Goal: Information Seeking & Learning: Learn about a topic

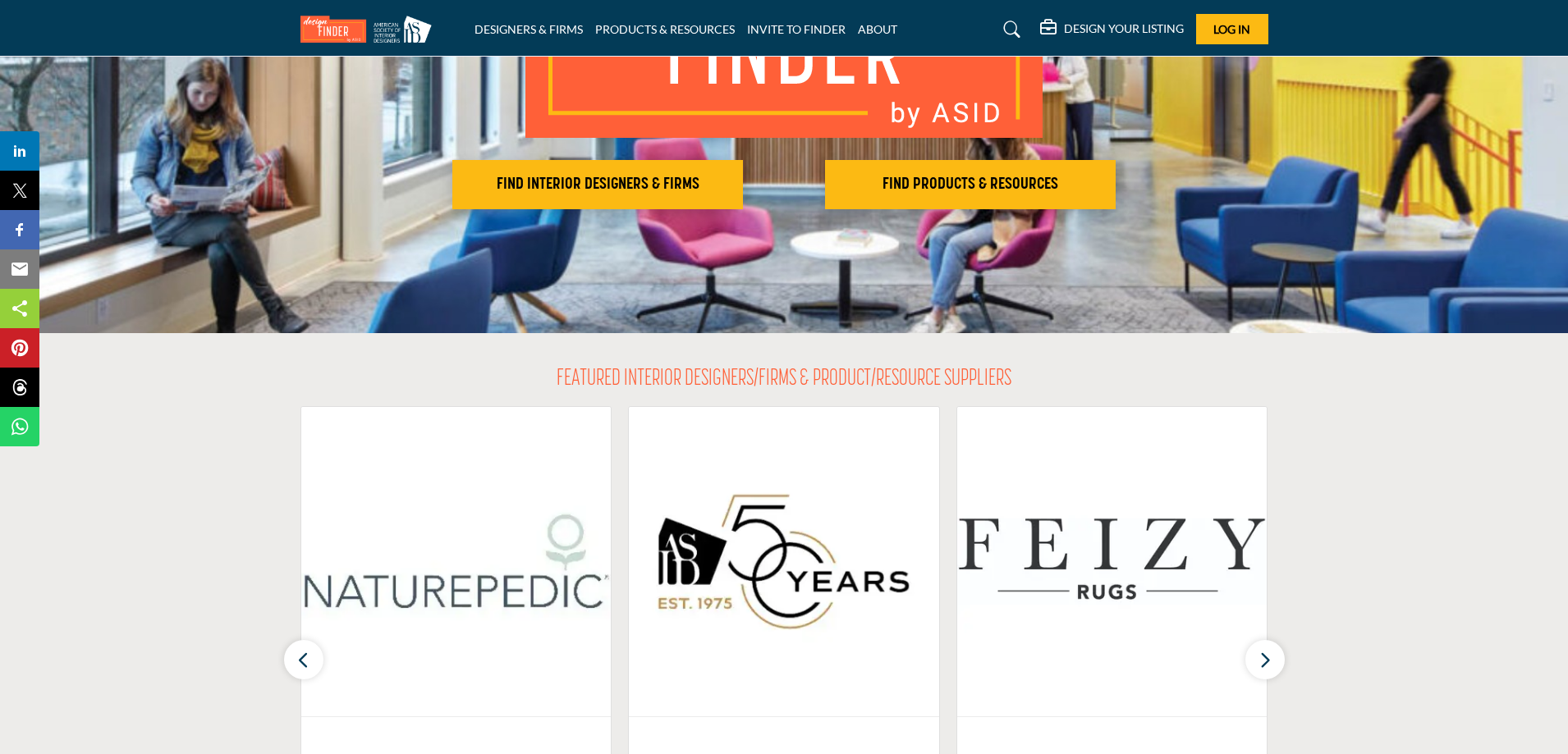
scroll to position [246, 0]
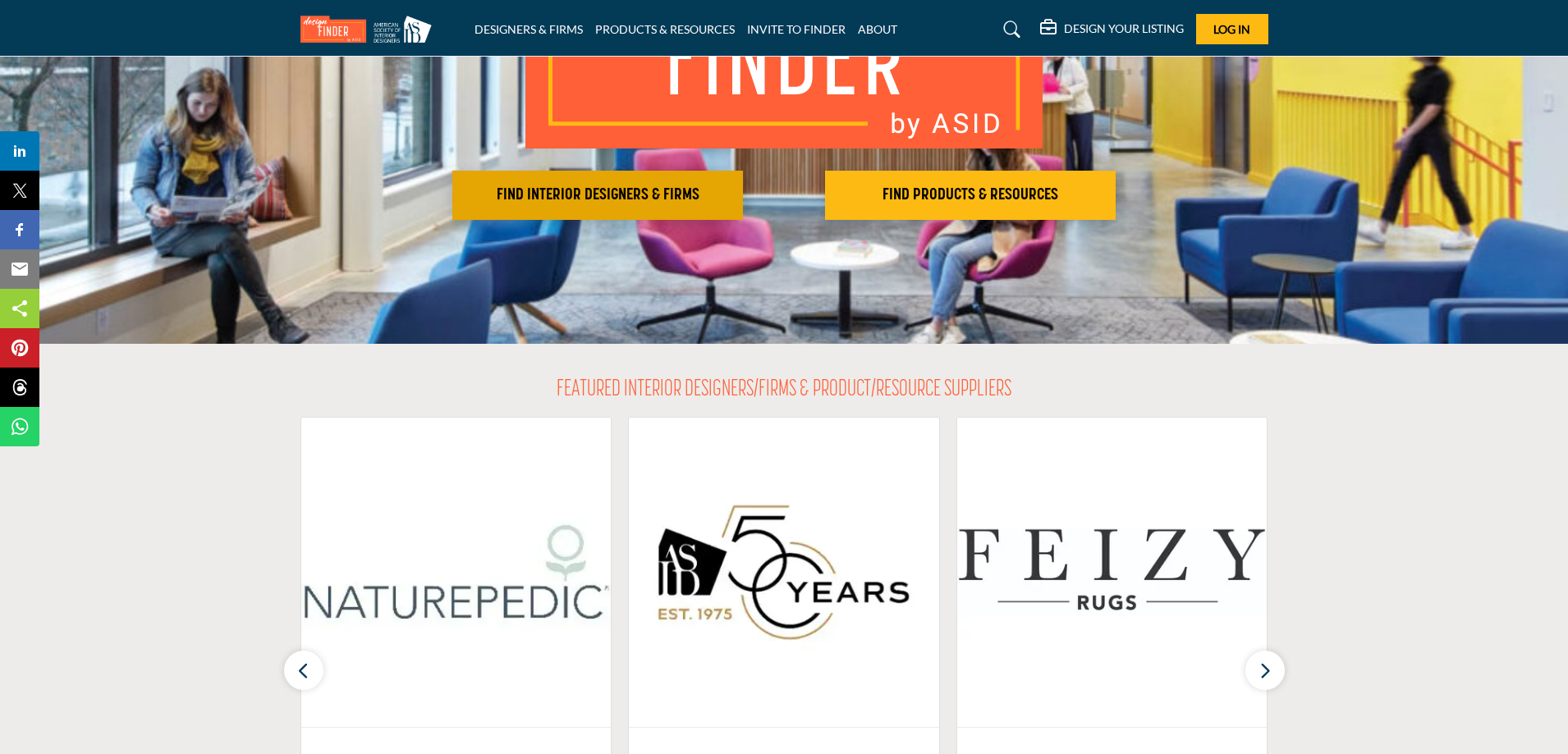
click at [623, 183] on button "FIND INTERIOR DESIGNERS & FIRMS" at bounding box center [597, 195] width 291 height 49
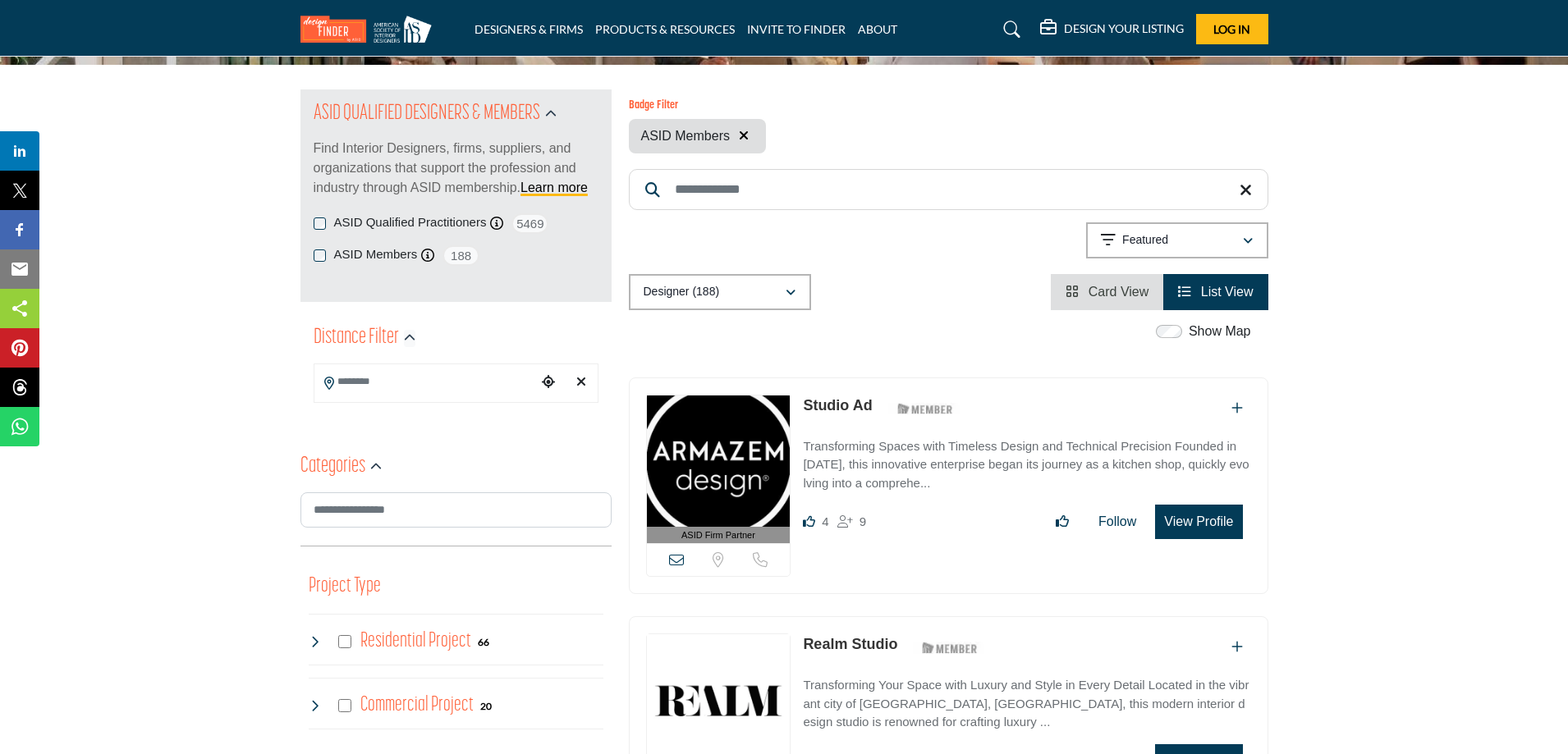
scroll to position [246, 0]
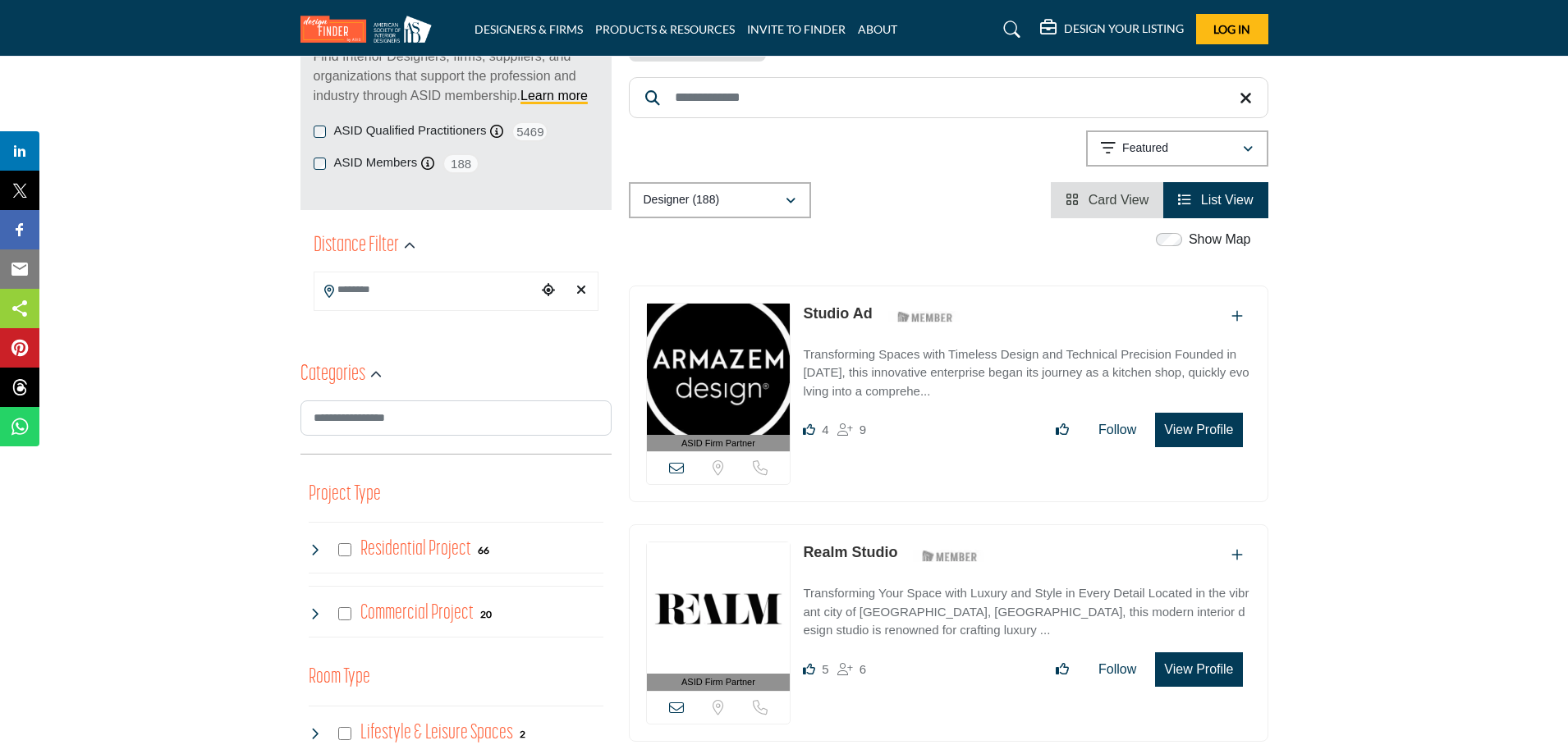
click at [328, 293] on icon at bounding box center [329, 291] width 10 height 13
click at [414, 299] on input "Search Location" at bounding box center [424, 290] width 221 height 32
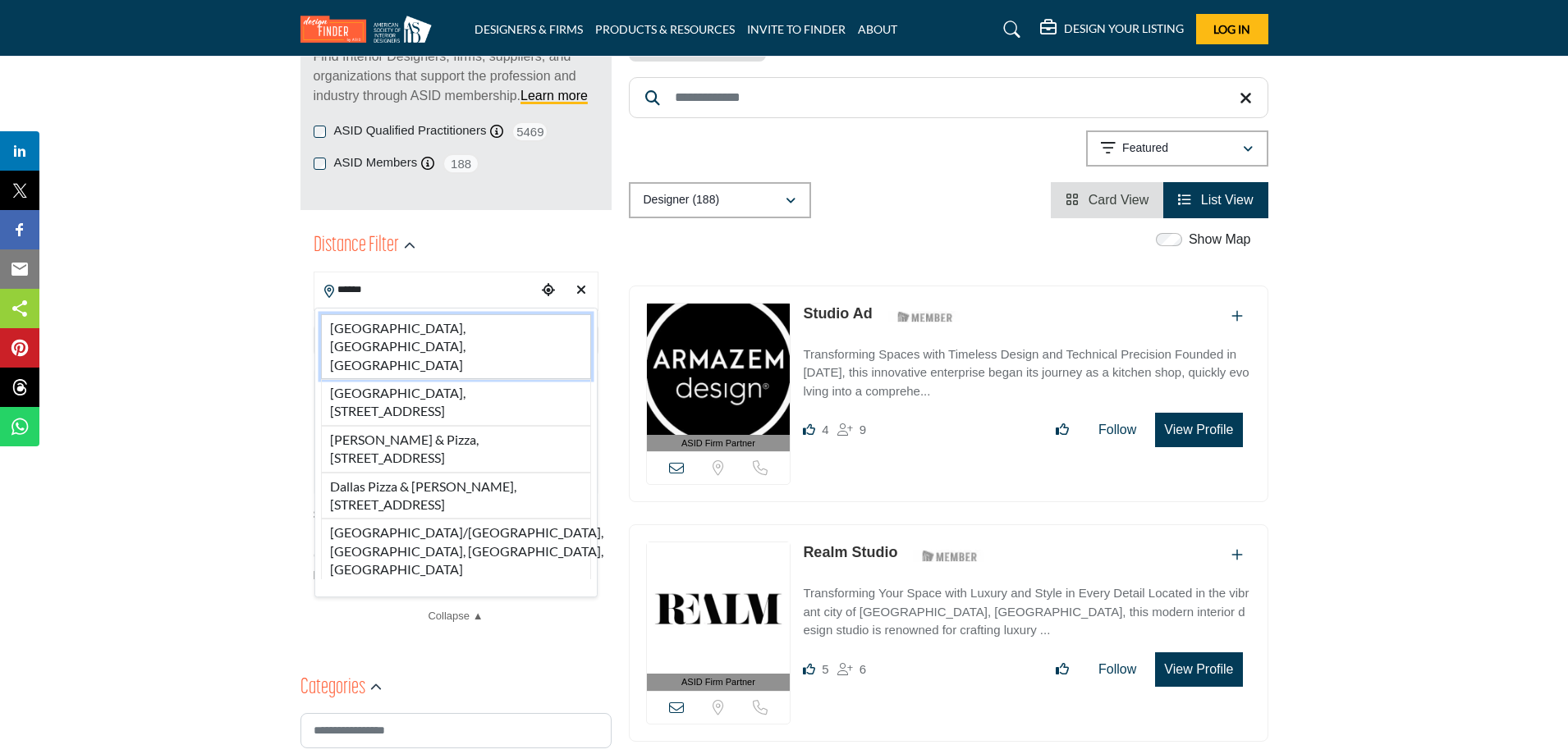
click at [394, 335] on li "Dallas, TX, USA" at bounding box center [456, 346] width 270 height 64
type input "**********"
type input "***"
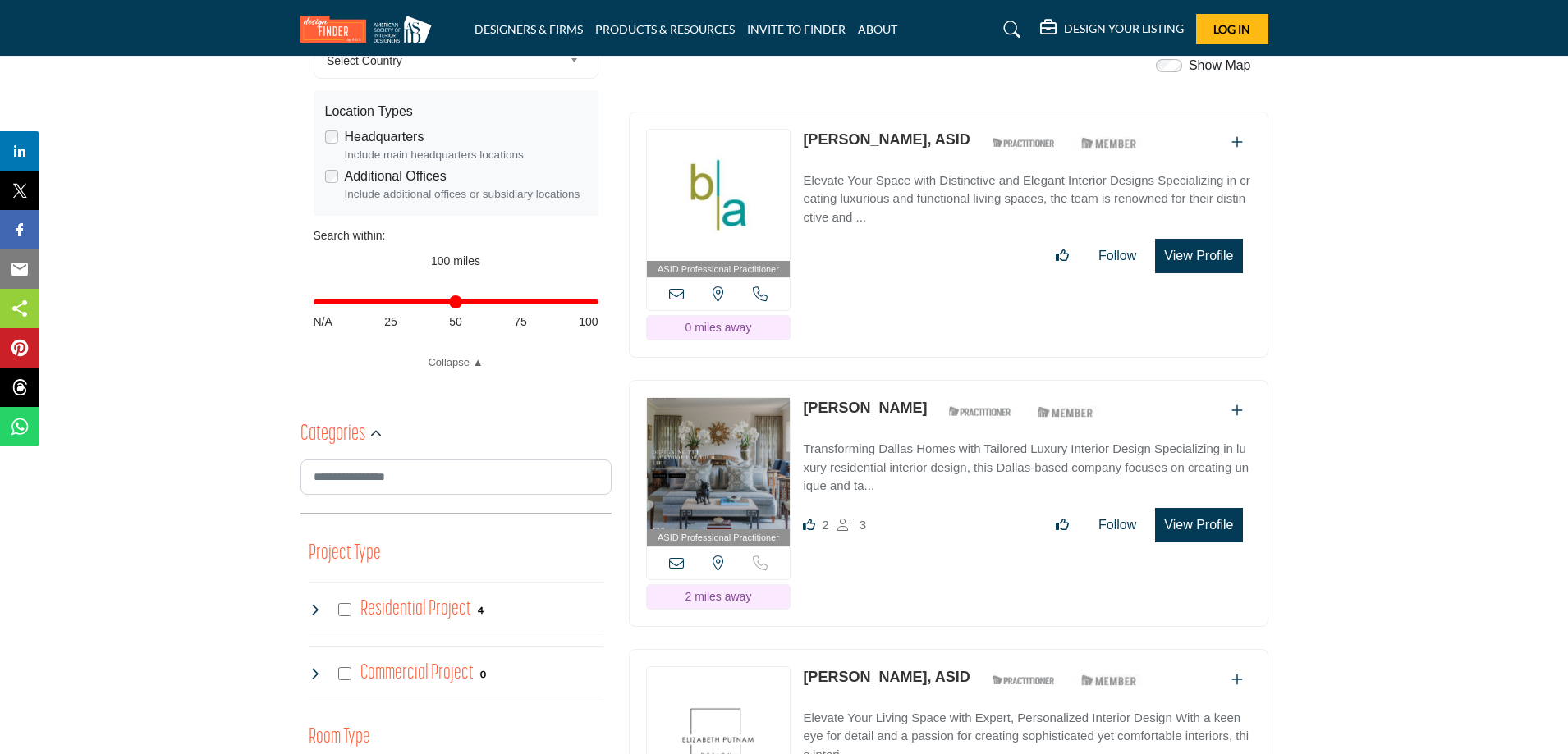
scroll to position [575, 0]
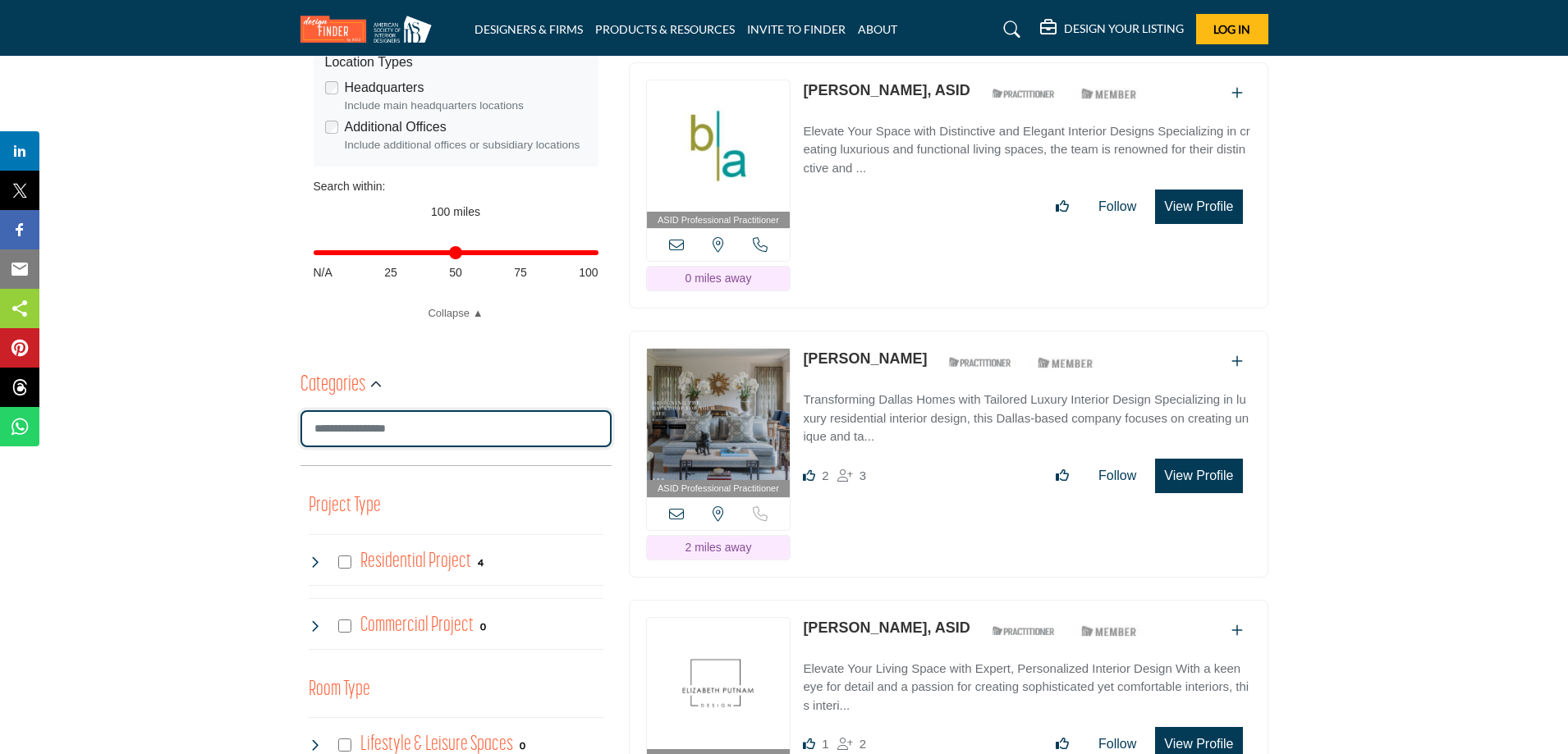
click at [573, 437] on input "Search Category" at bounding box center [456, 429] width 311 height 37
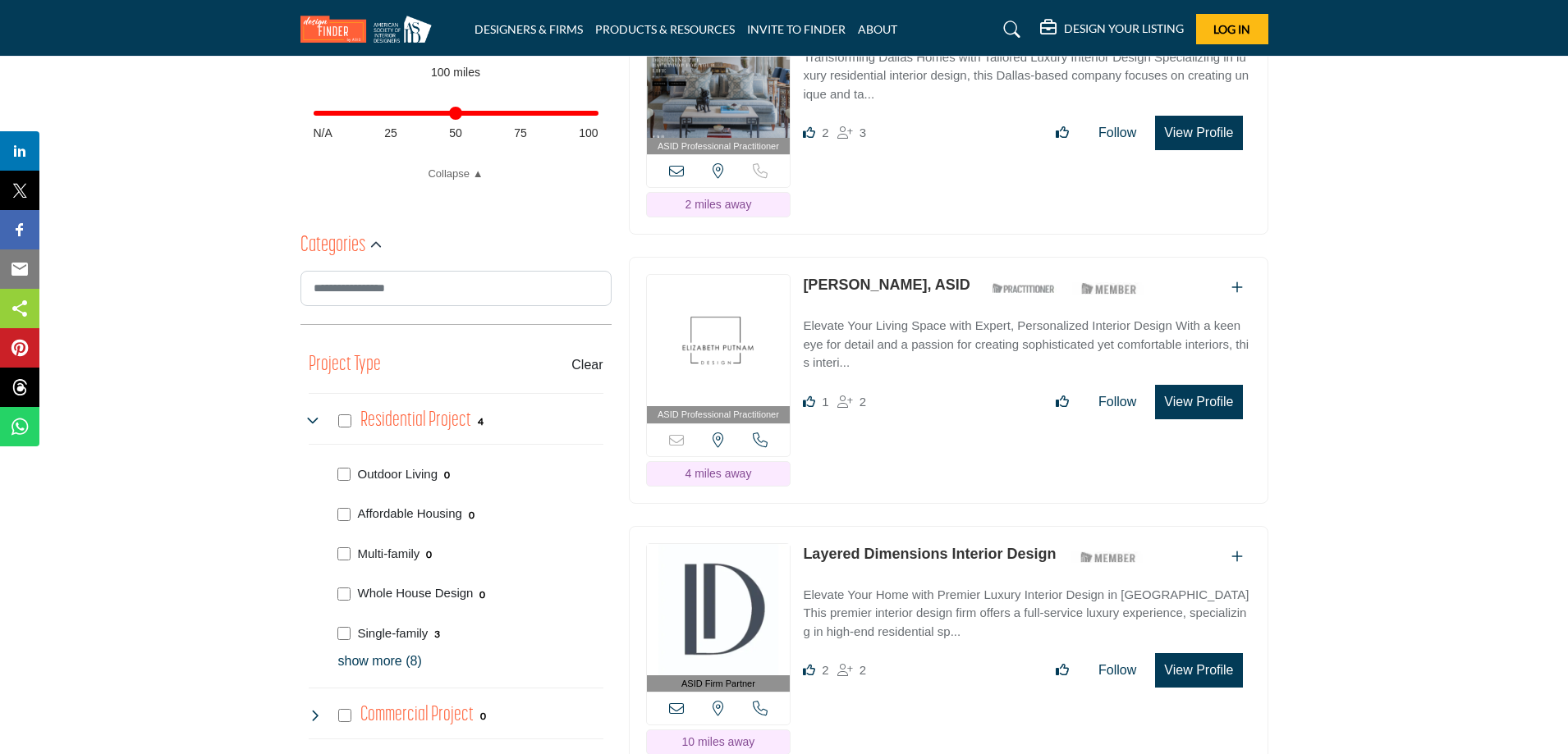
scroll to position [656, 0]
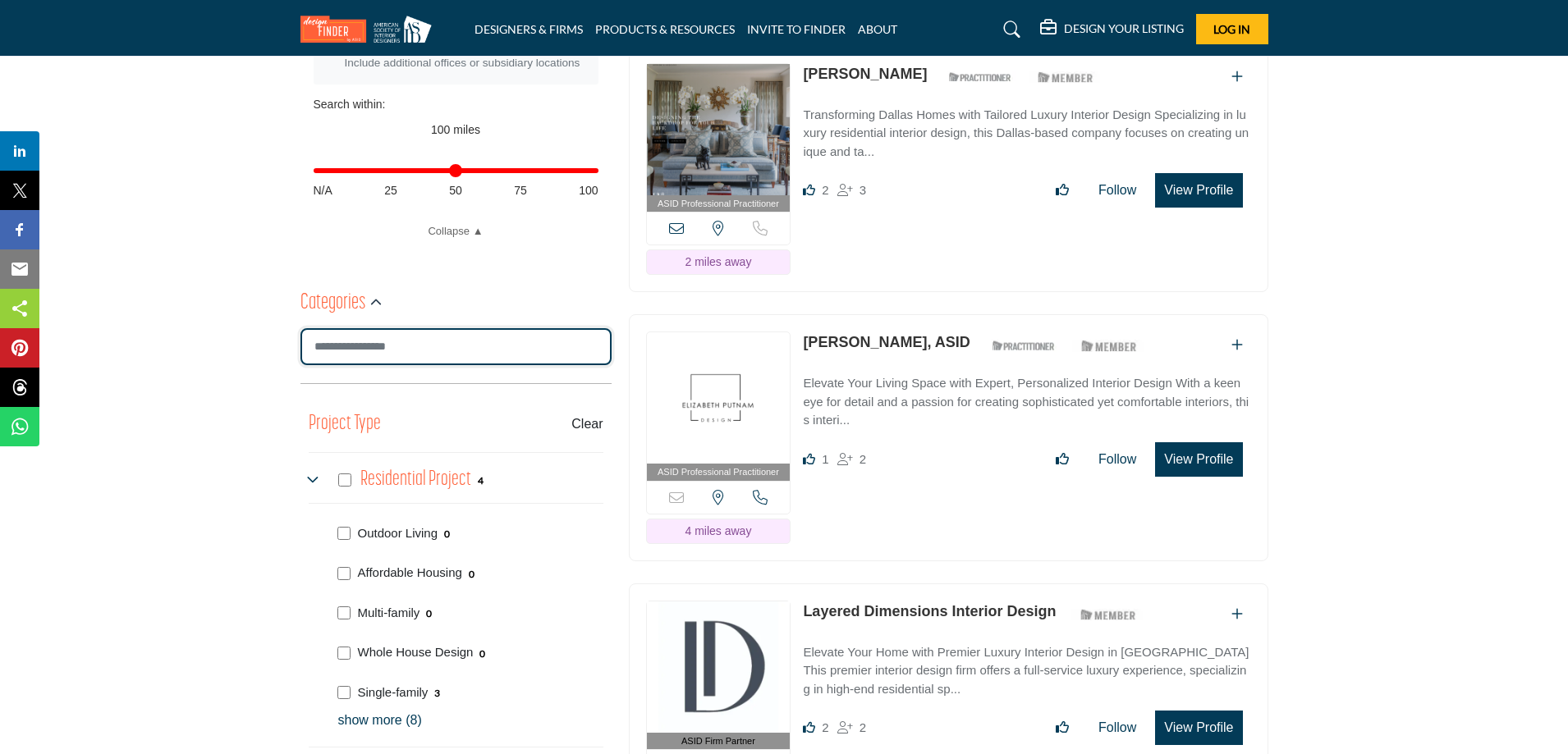
click at [366, 347] on input "Search Category" at bounding box center [456, 346] width 311 height 37
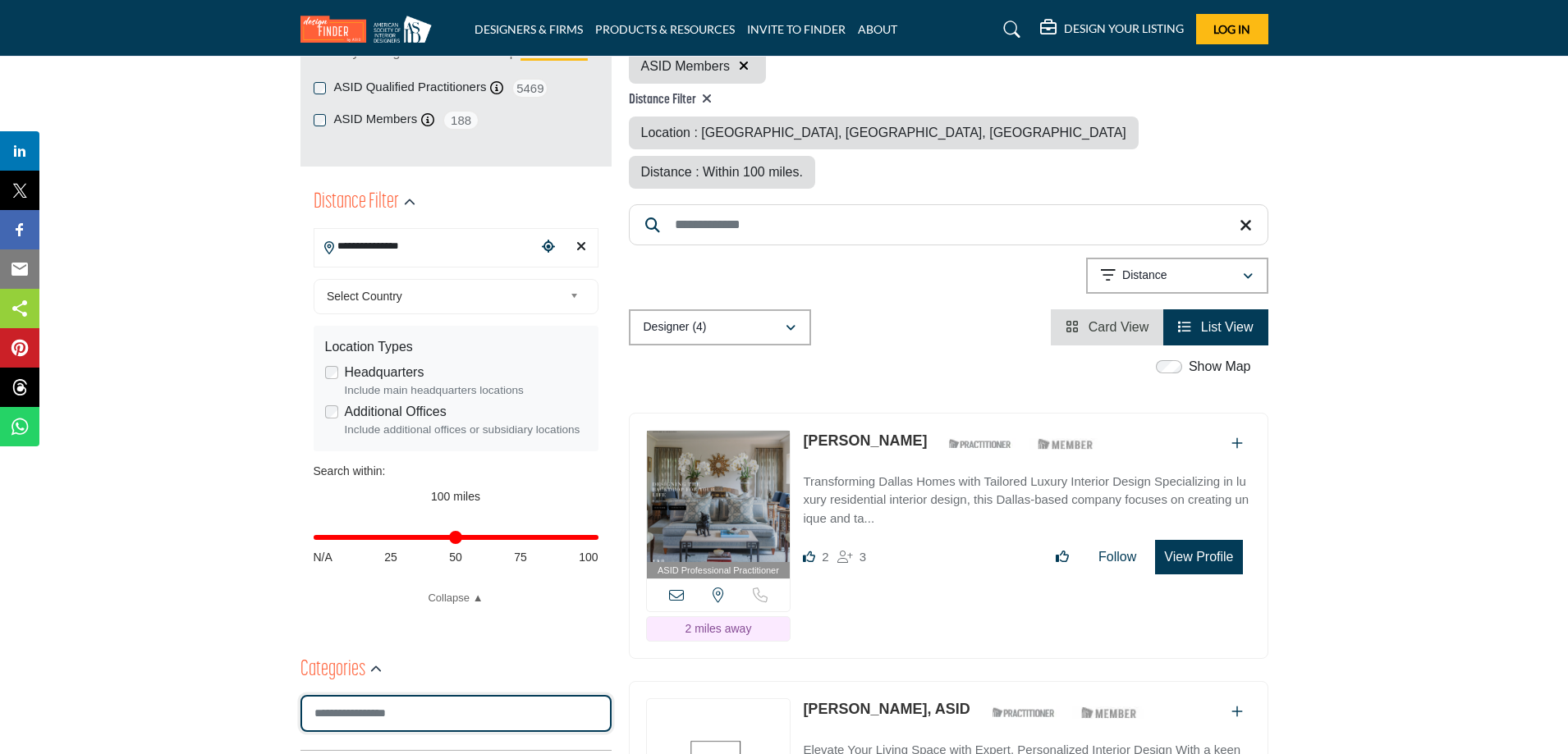
scroll to position [246, 0]
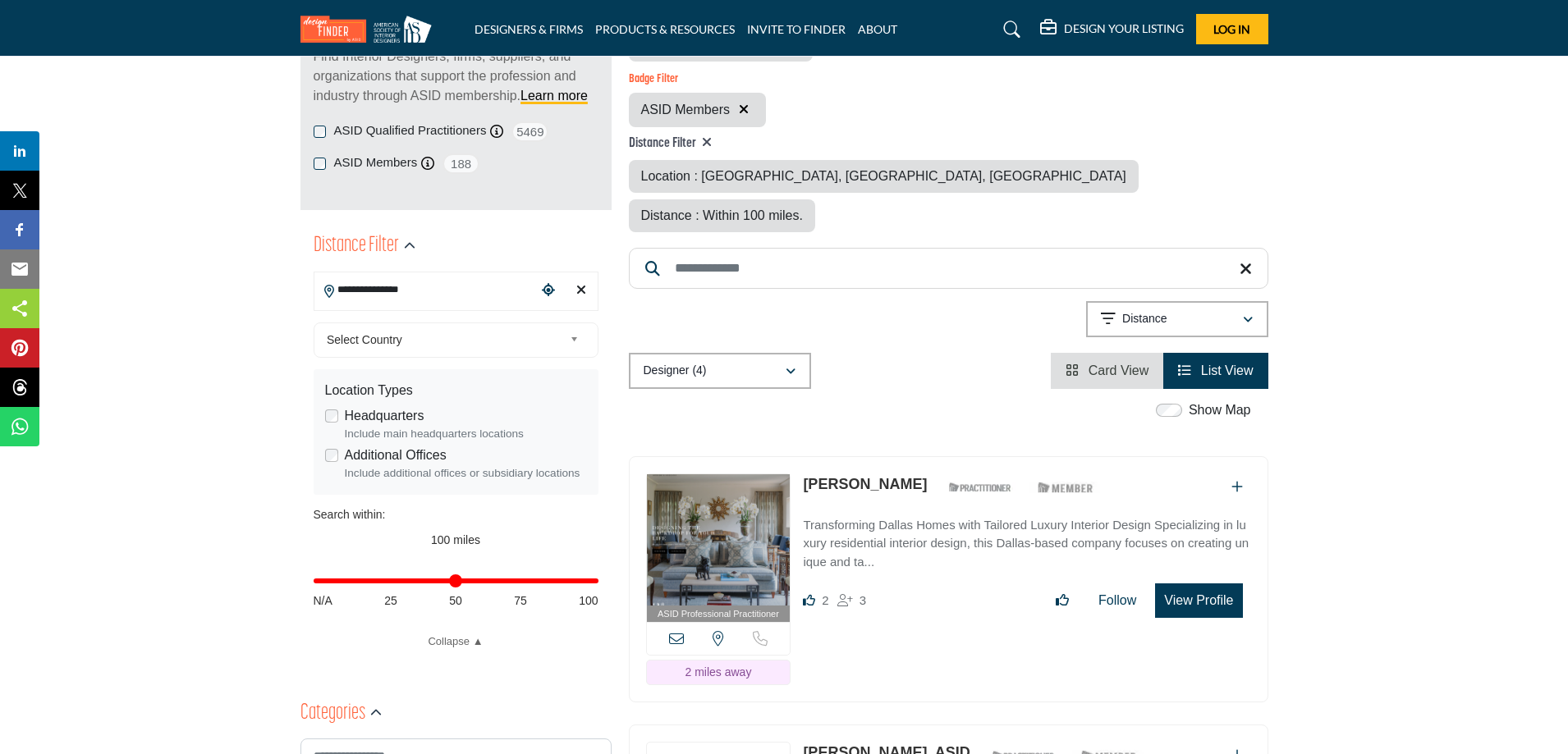
click at [567, 338] on link "Select Country" at bounding box center [452, 339] width 264 height 20
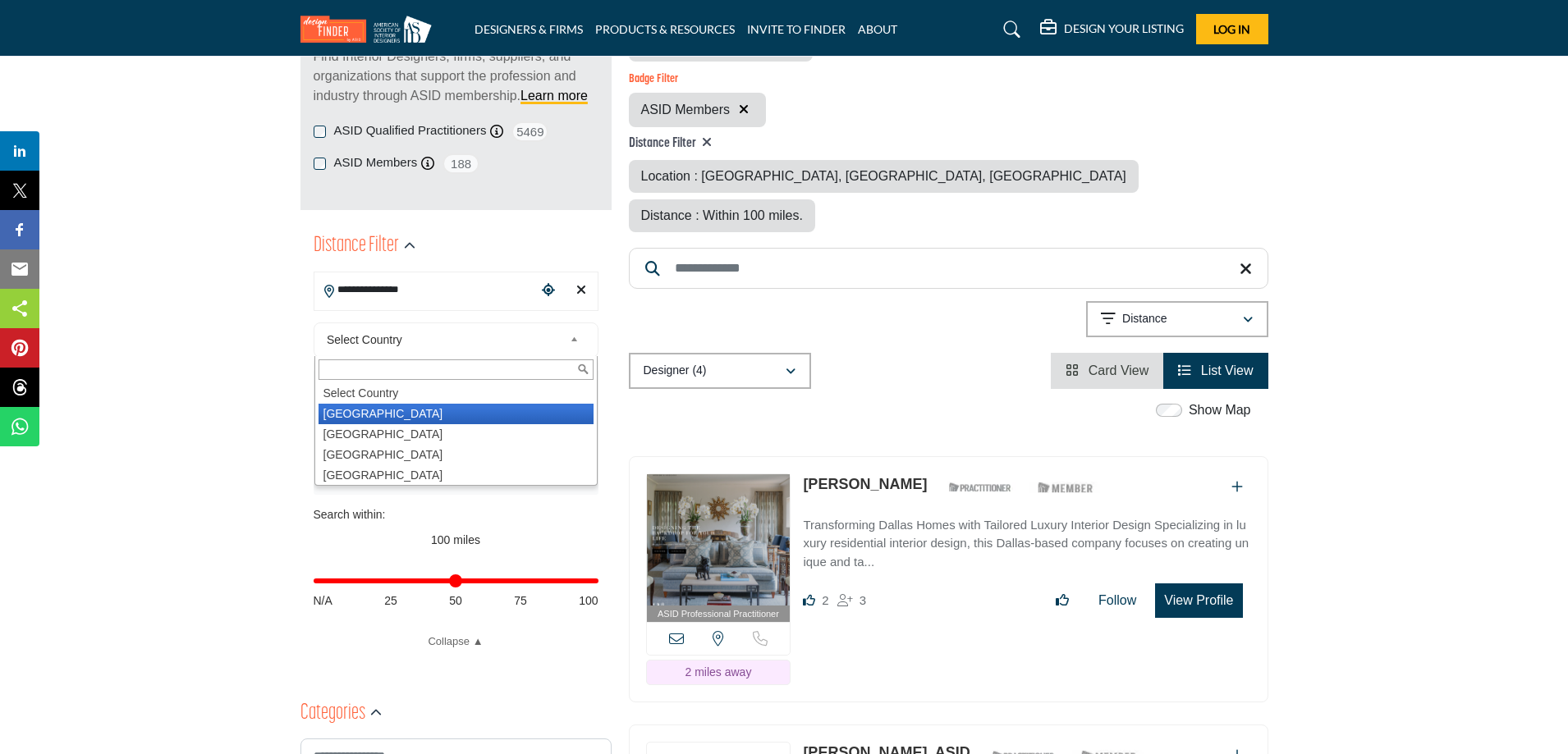
click at [391, 415] on li "[GEOGRAPHIC_DATA]" at bounding box center [456, 414] width 275 height 20
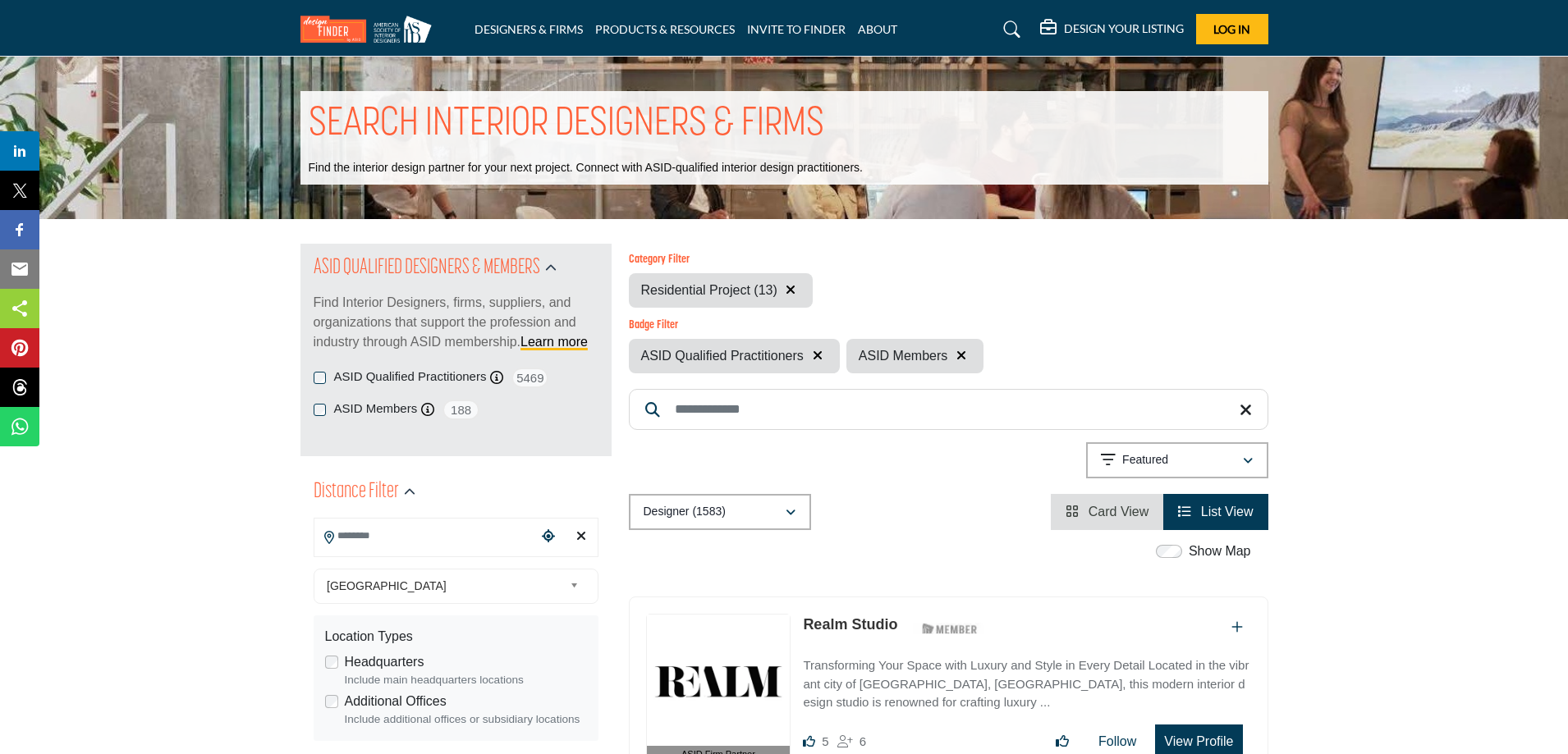
click at [794, 291] on icon "button" at bounding box center [790, 289] width 10 height 13
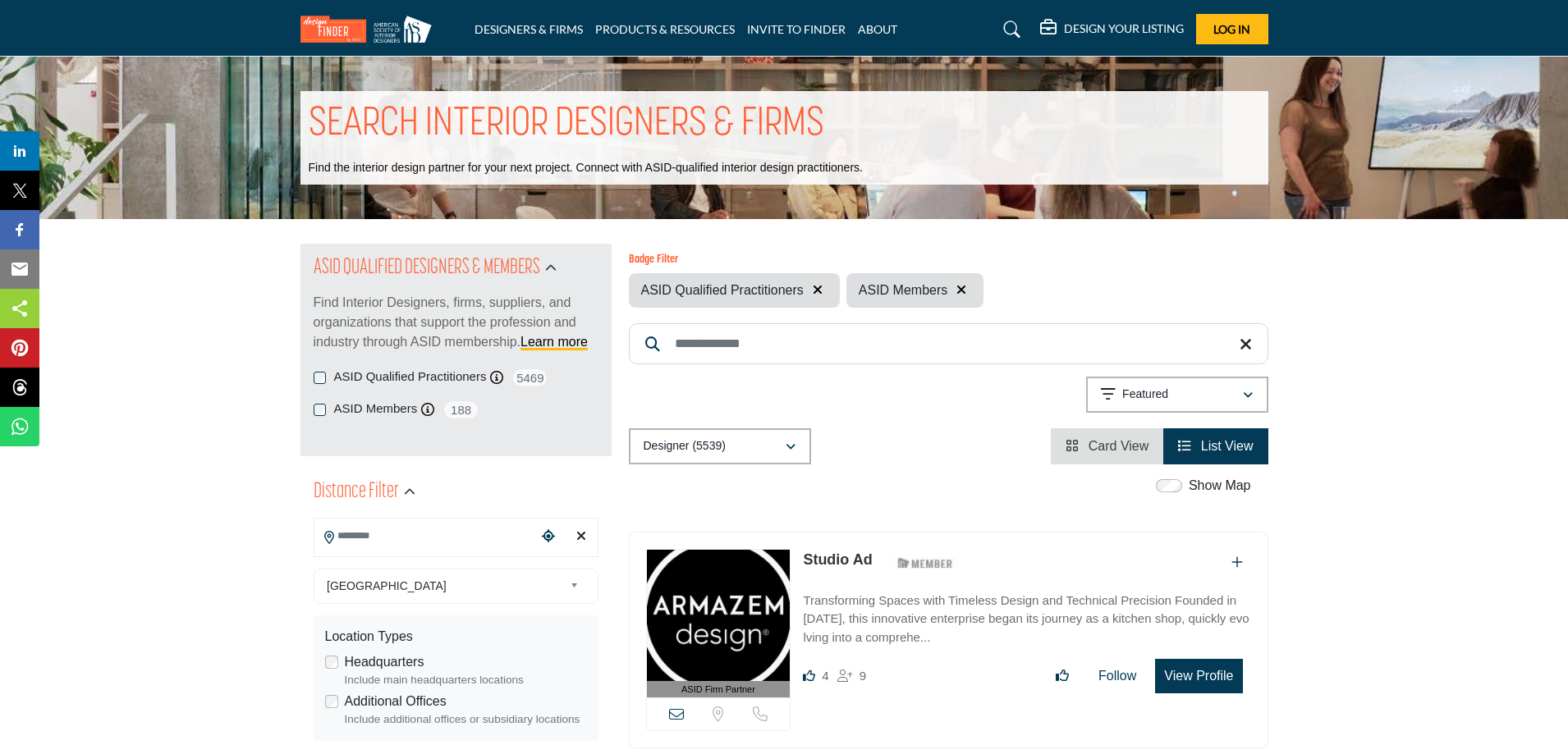
click at [381, 540] on input "Search Location" at bounding box center [424, 536] width 221 height 32
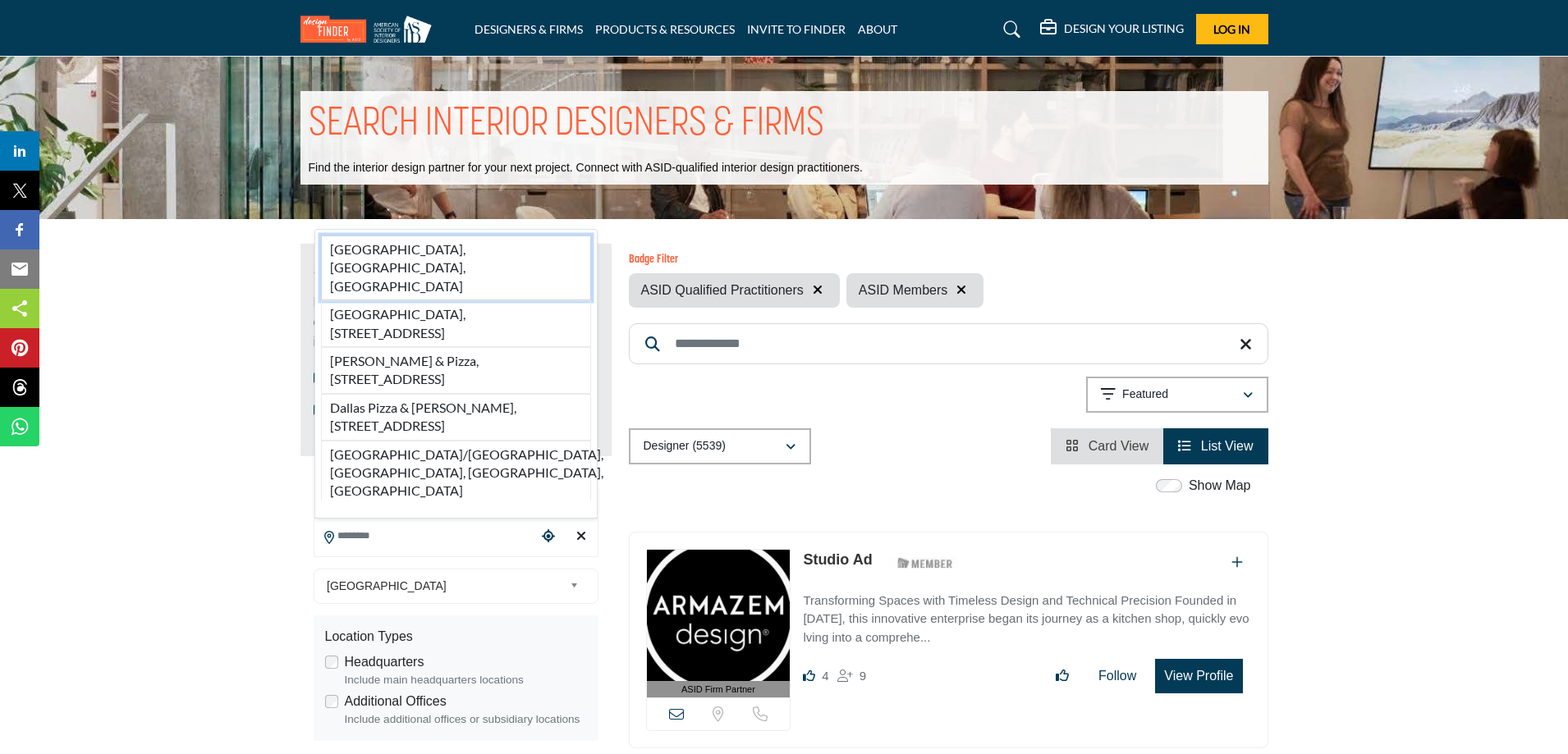
click at [422, 300] on li "Dallas, TX, USA" at bounding box center [456, 267] width 270 height 64
type input "**********"
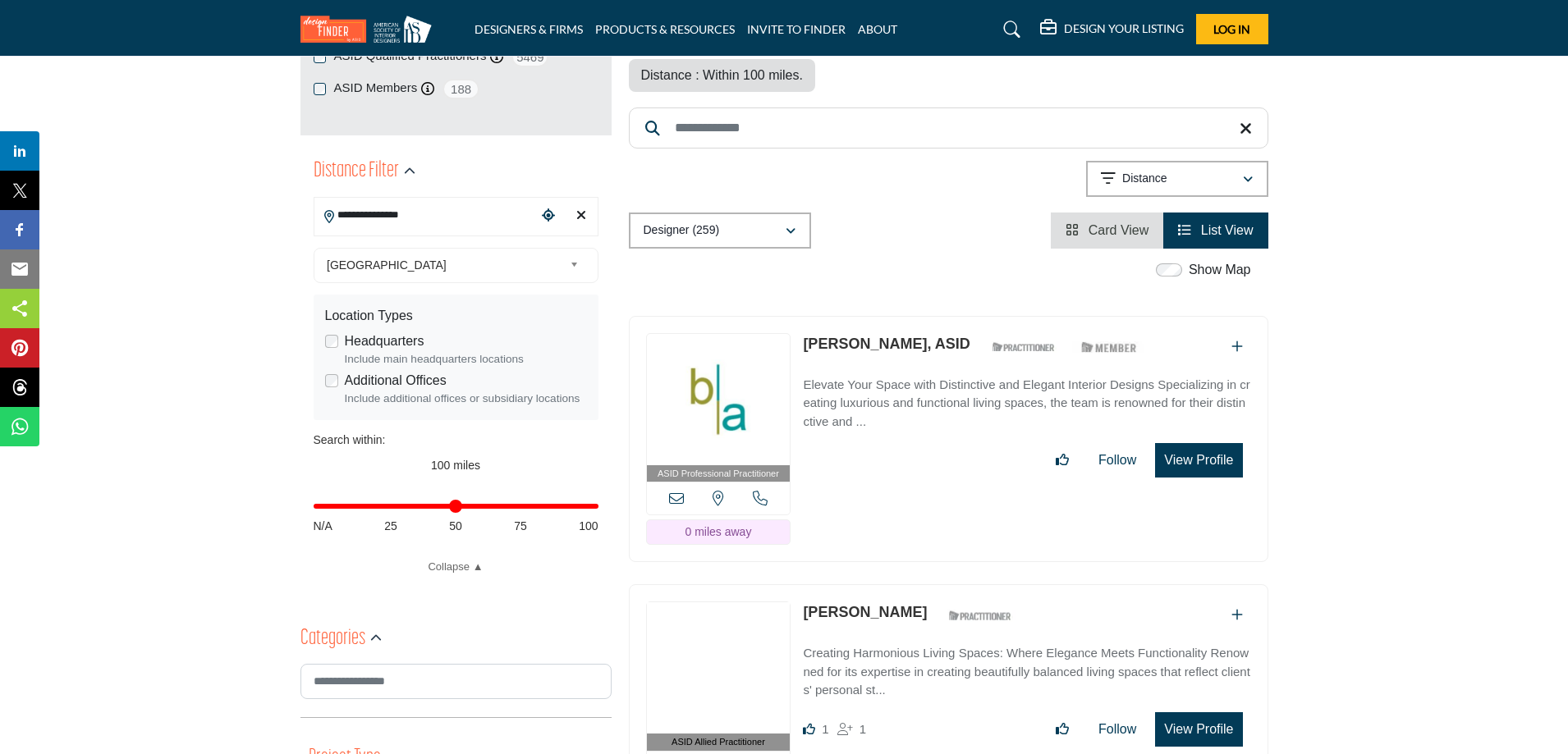
scroll to position [328, 0]
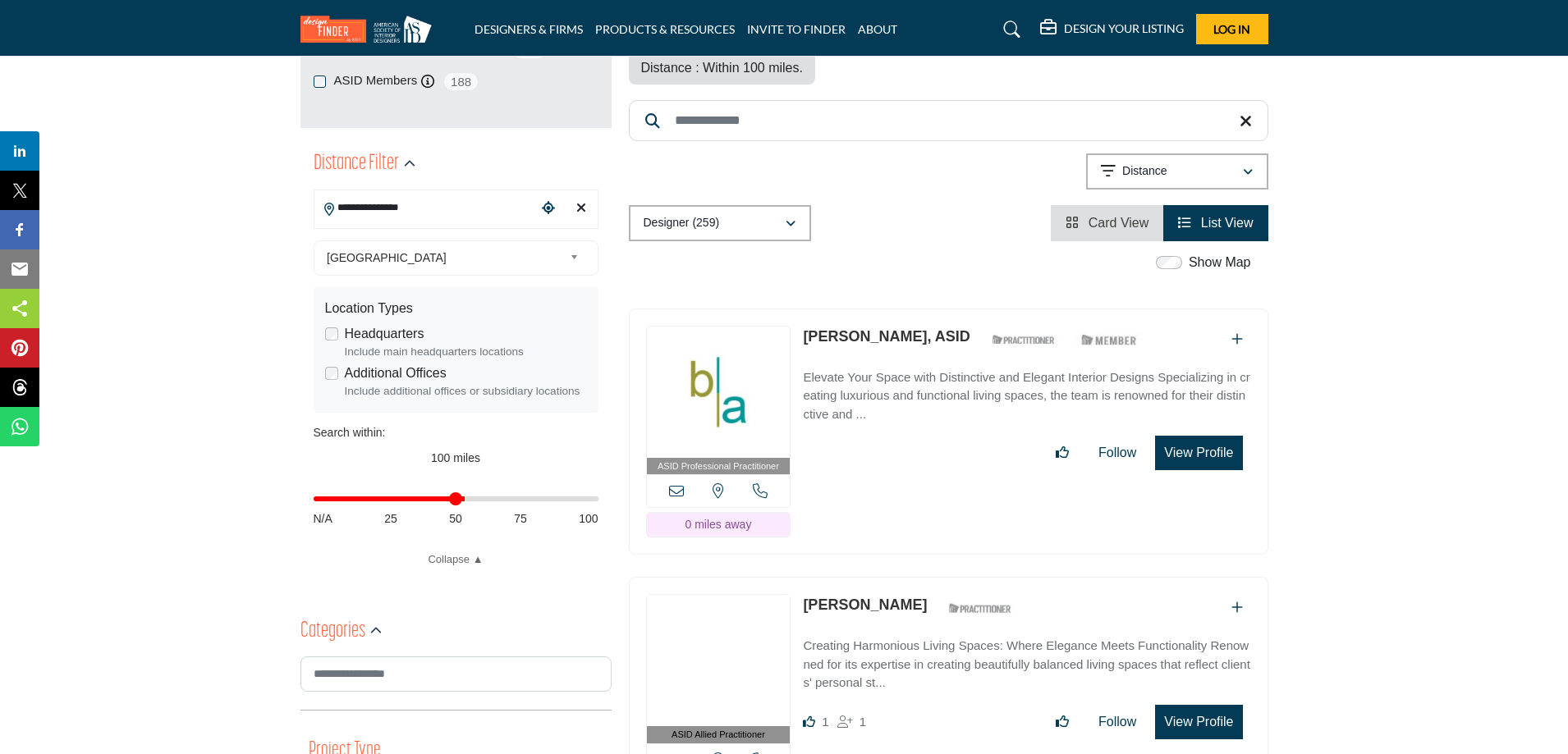
drag, startPoint x: 587, startPoint y: 497, endPoint x: 462, endPoint y: 502, distance: 125.1
type input "**"
click at [462, 500] on input "Distance in miles" at bounding box center [456, 498] width 285 height 3
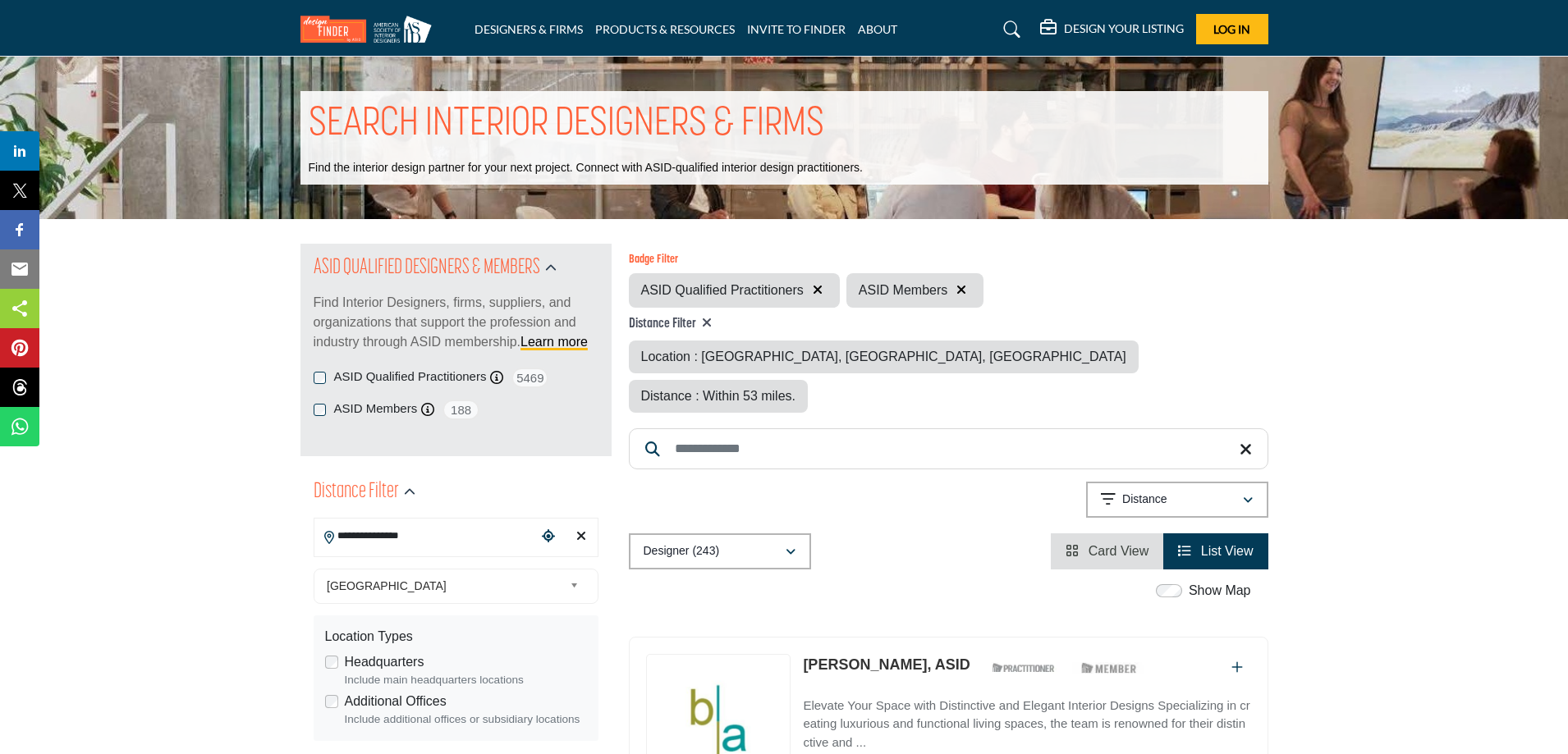
click at [1139, 544] on span "Card View" at bounding box center [1118, 551] width 60 height 14
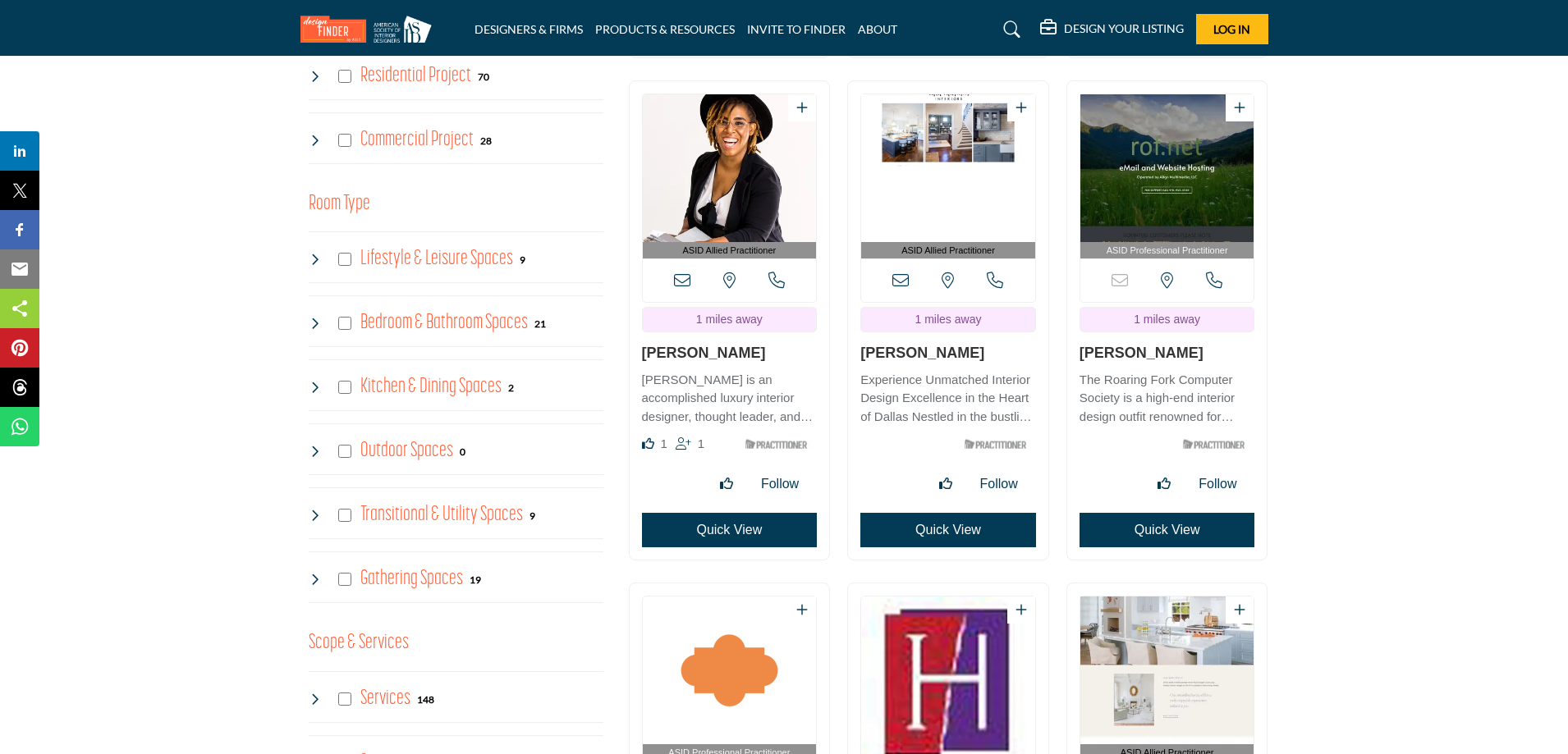
scroll to position [1066, 0]
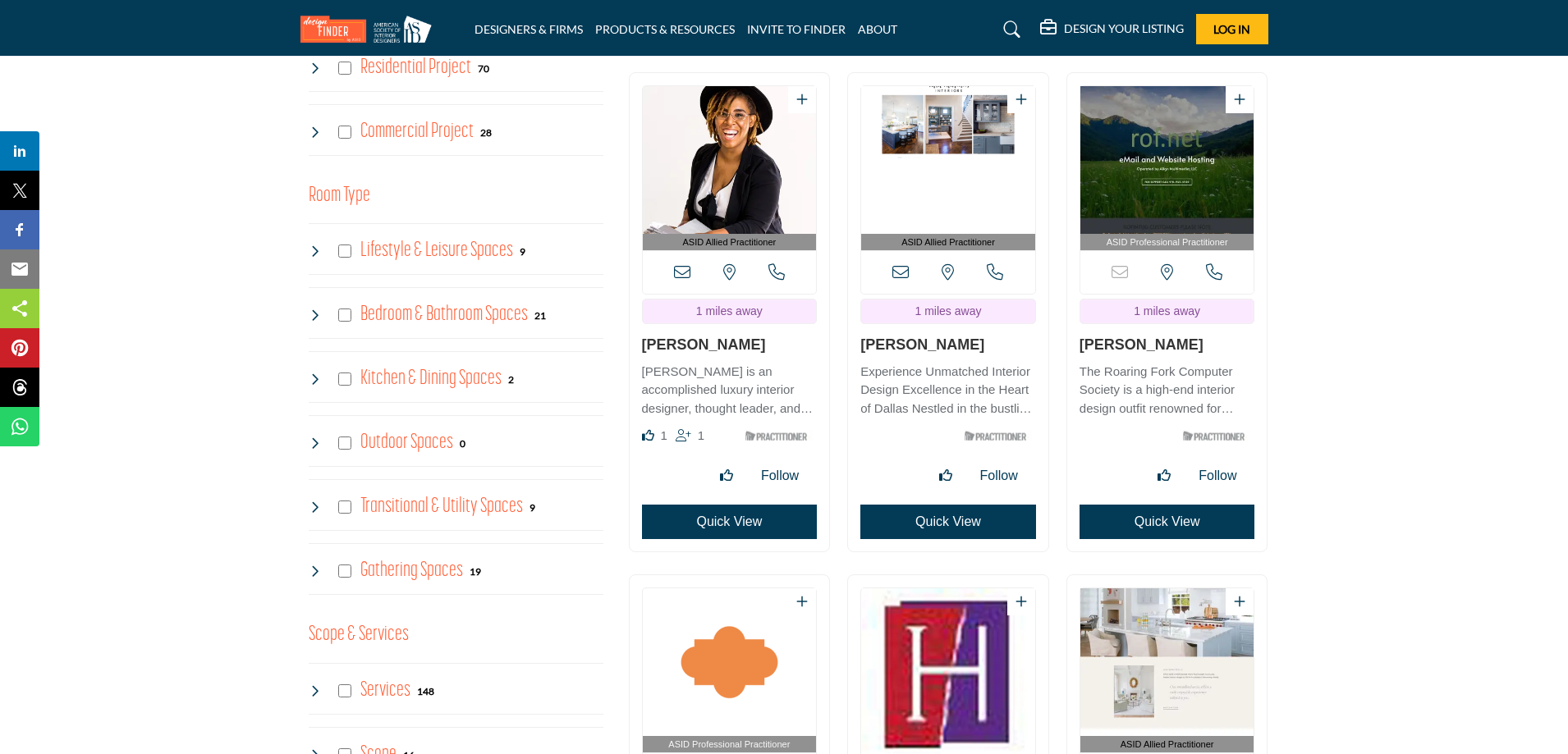
click at [1118, 337] on link "Lanthia Hogg" at bounding box center [1141, 344] width 124 height 17
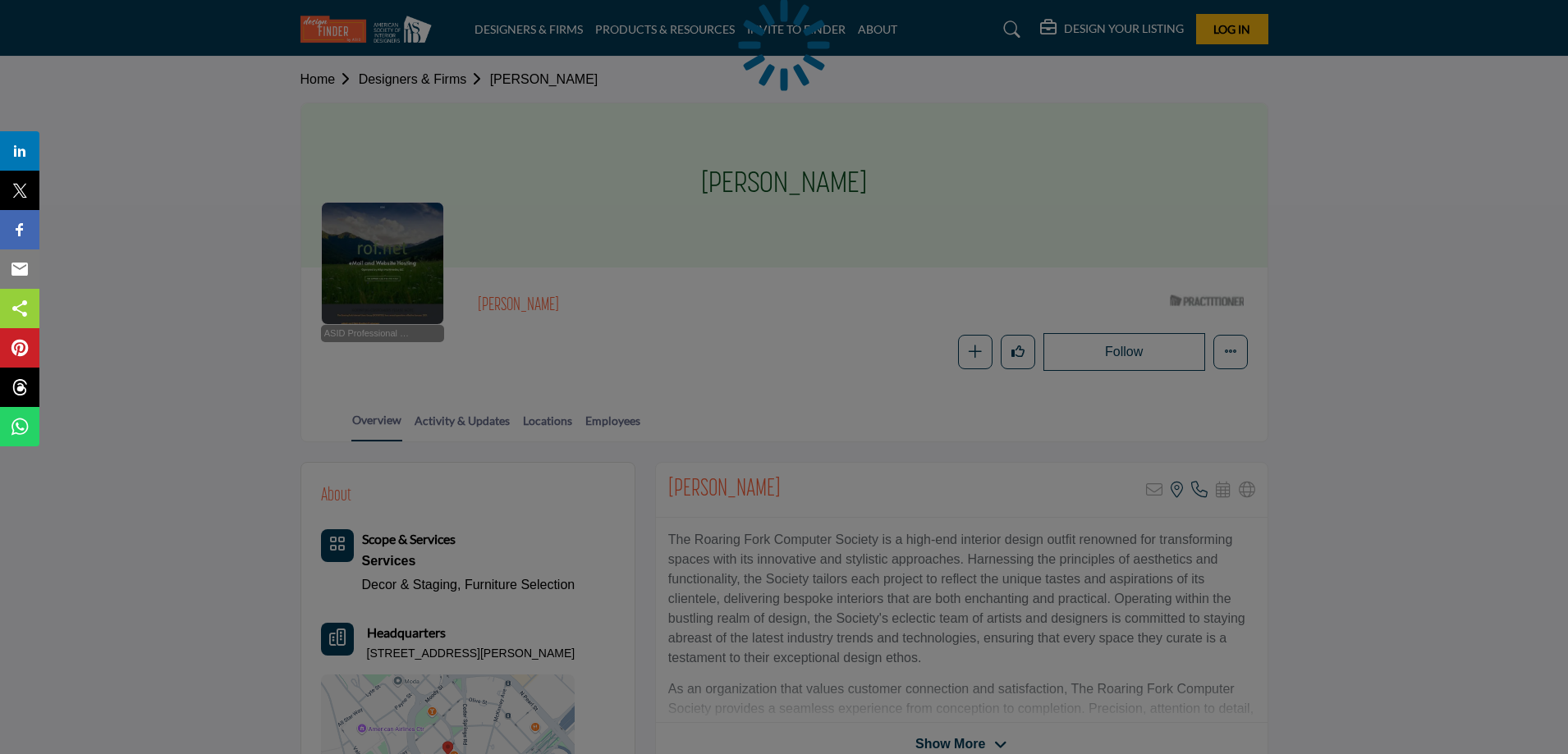
scroll to position [246, 0]
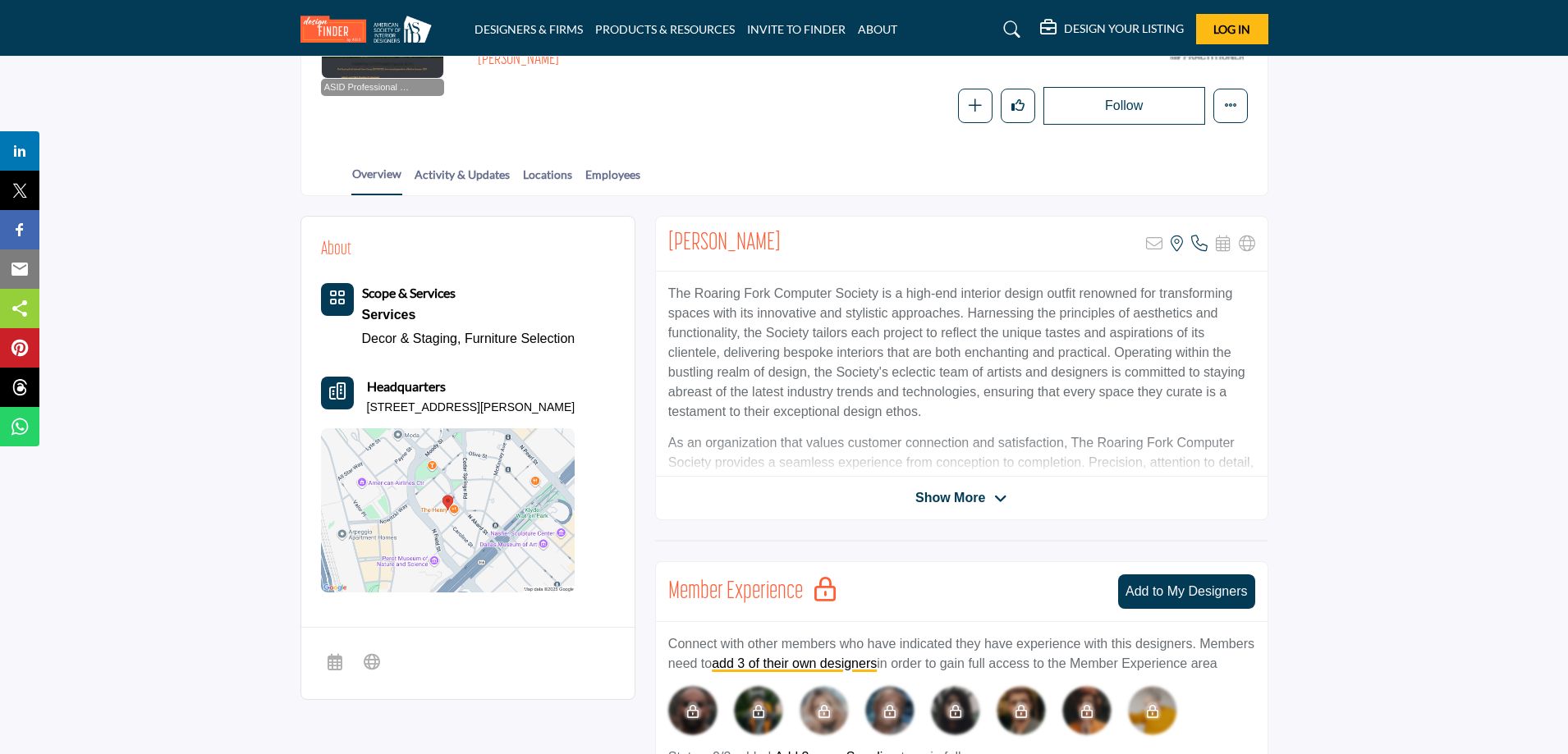
click at [958, 498] on span "Show More" at bounding box center [949, 497] width 69 height 20
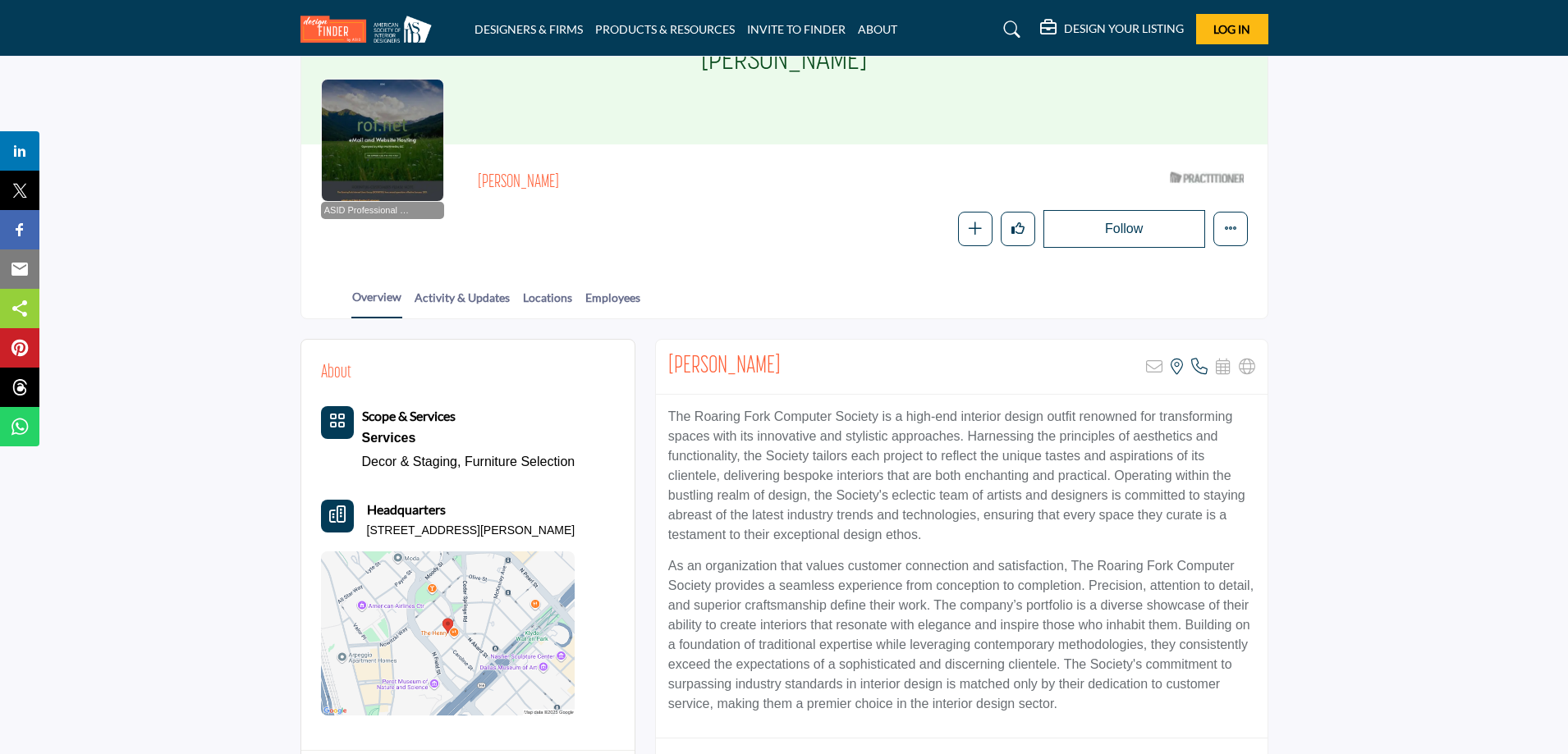
scroll to position [164, 0]
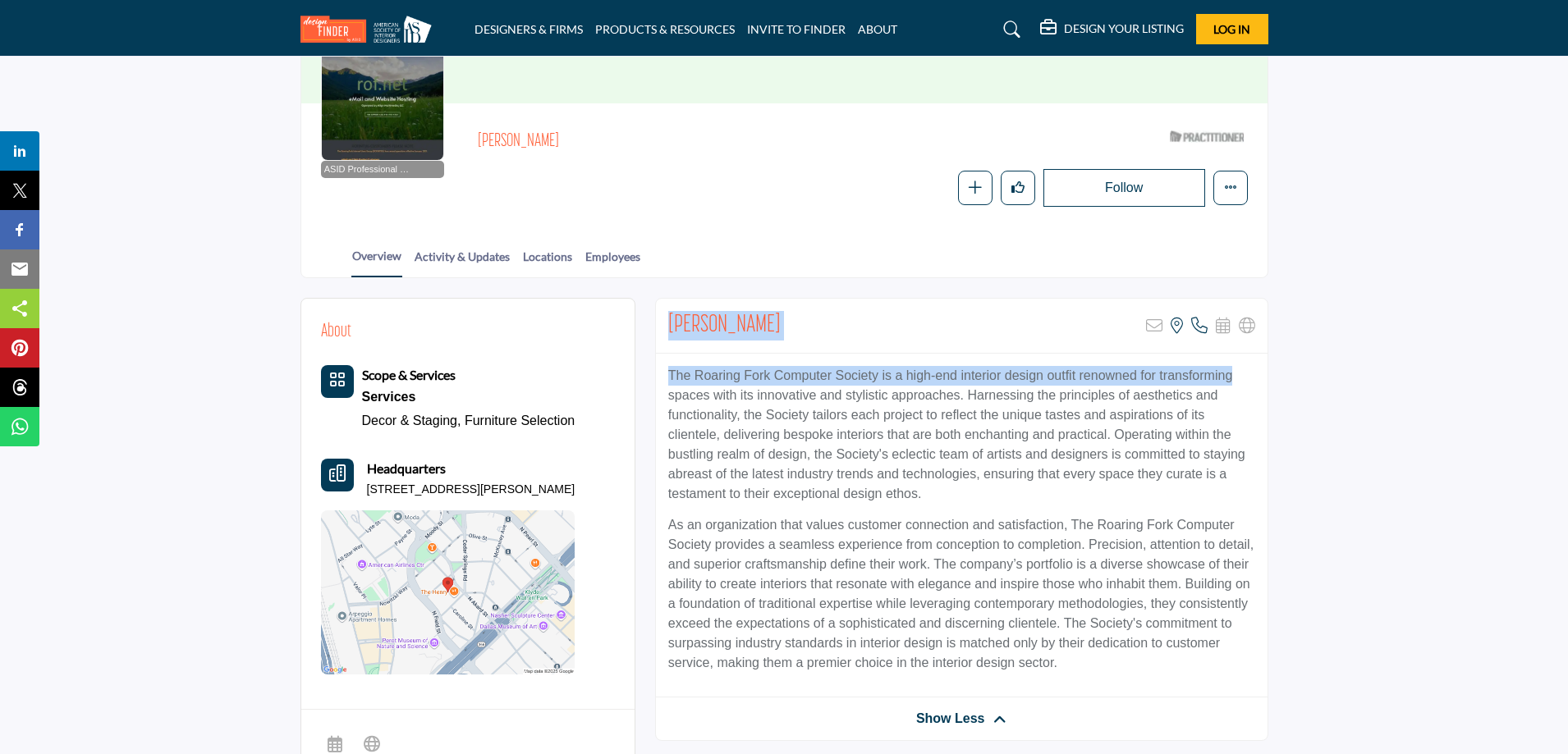
drag, startPoint x: 663, startPoint y: 319, endPoint x: 1258, endPoint y: 385, distance: 598.6
click at [1258, 385] on div "Lanthia Hogg Sorry, but this listing is on a subscription plan which does not a…" at bounding box center [961, 519] width 613 height 443
copy div "Lanthia Hogg Sorry, but this listing is on a subscription plan which does not a…"
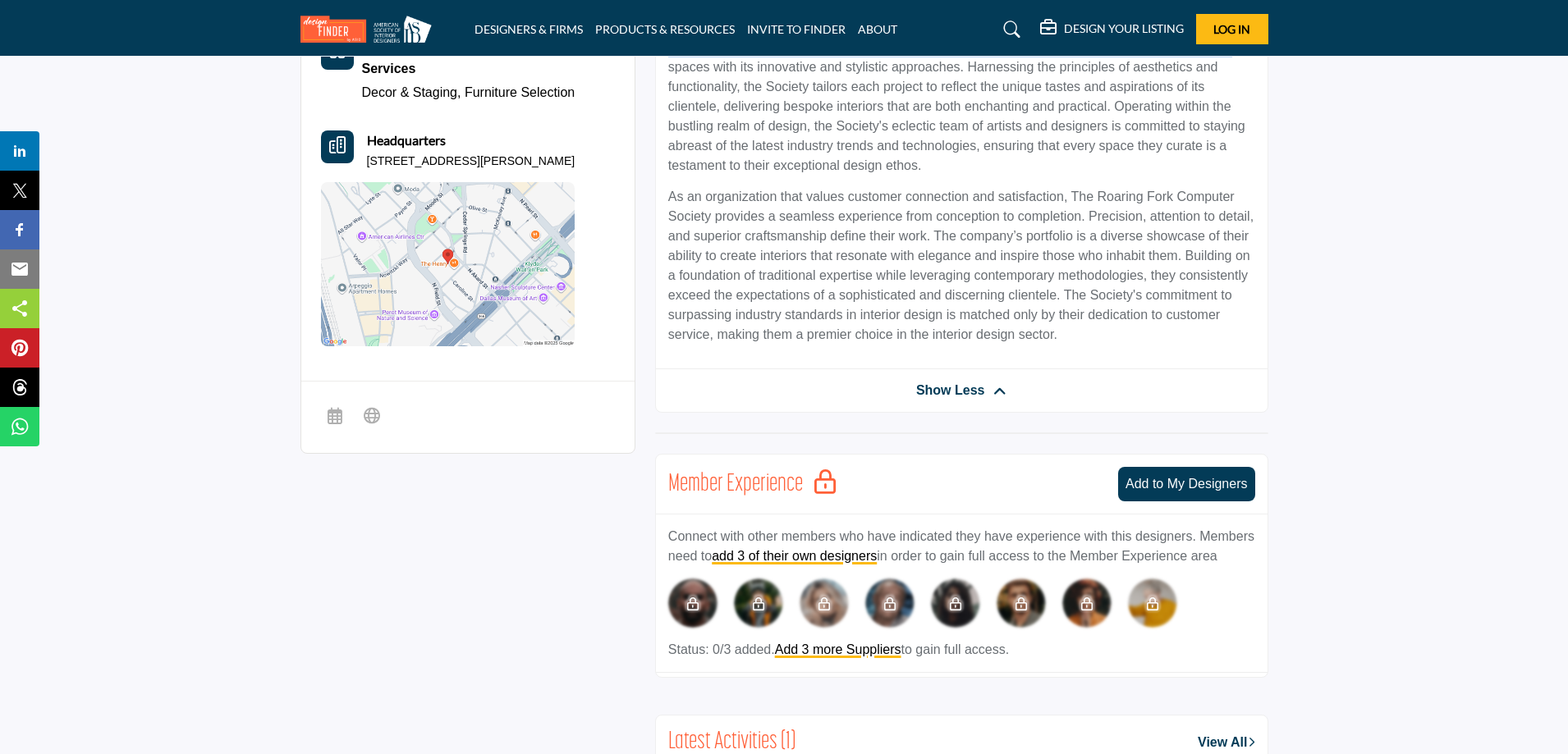
scroll to position [411, 0]
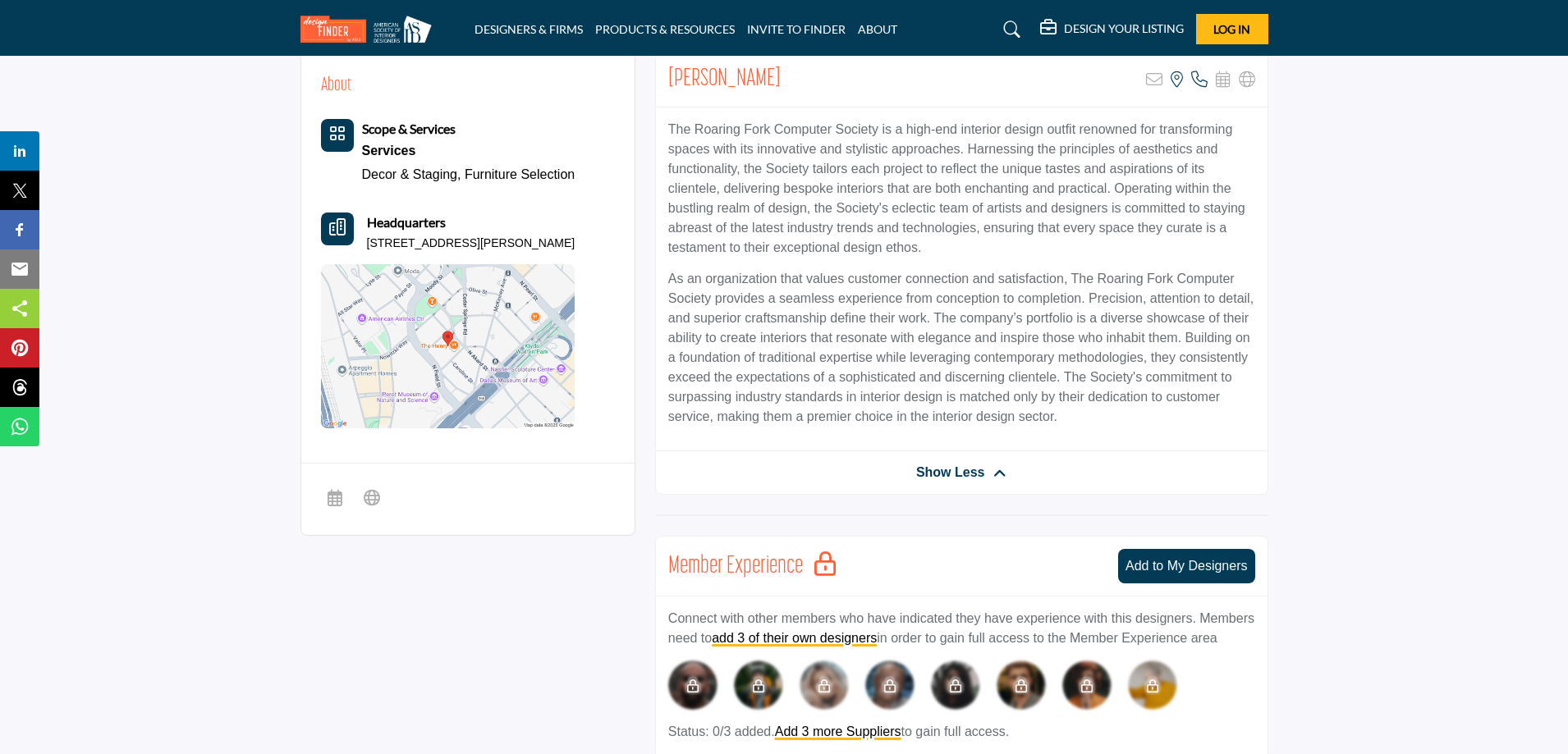
drag, startPoint x: 478, startPoint y: 715, endPoint x: 462, endPoint y: 744, distance: 33.1
click at [465, 737] on div "About Scope & Services Services Decor & Staging, Furniture Selection" at bounding box center [784, 619] width 968 height 1135
click at [734, 28] on link "PRODUCTS & RESOURCES" at bounding box center [664, 29] width 140 height 14
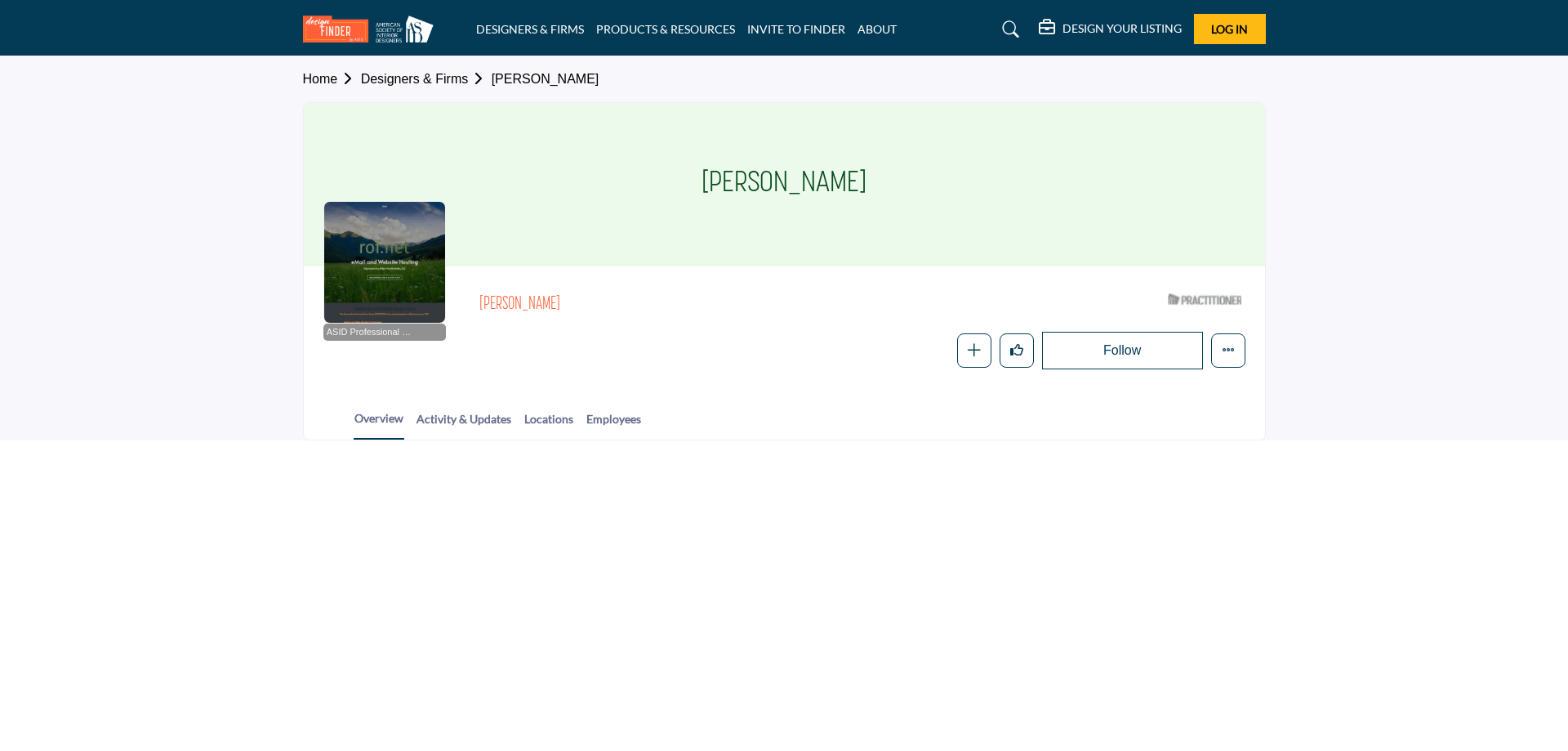
click at [429, 81] on link "Designers & Firms" at bounding box center [426, 79] width 131 height 14
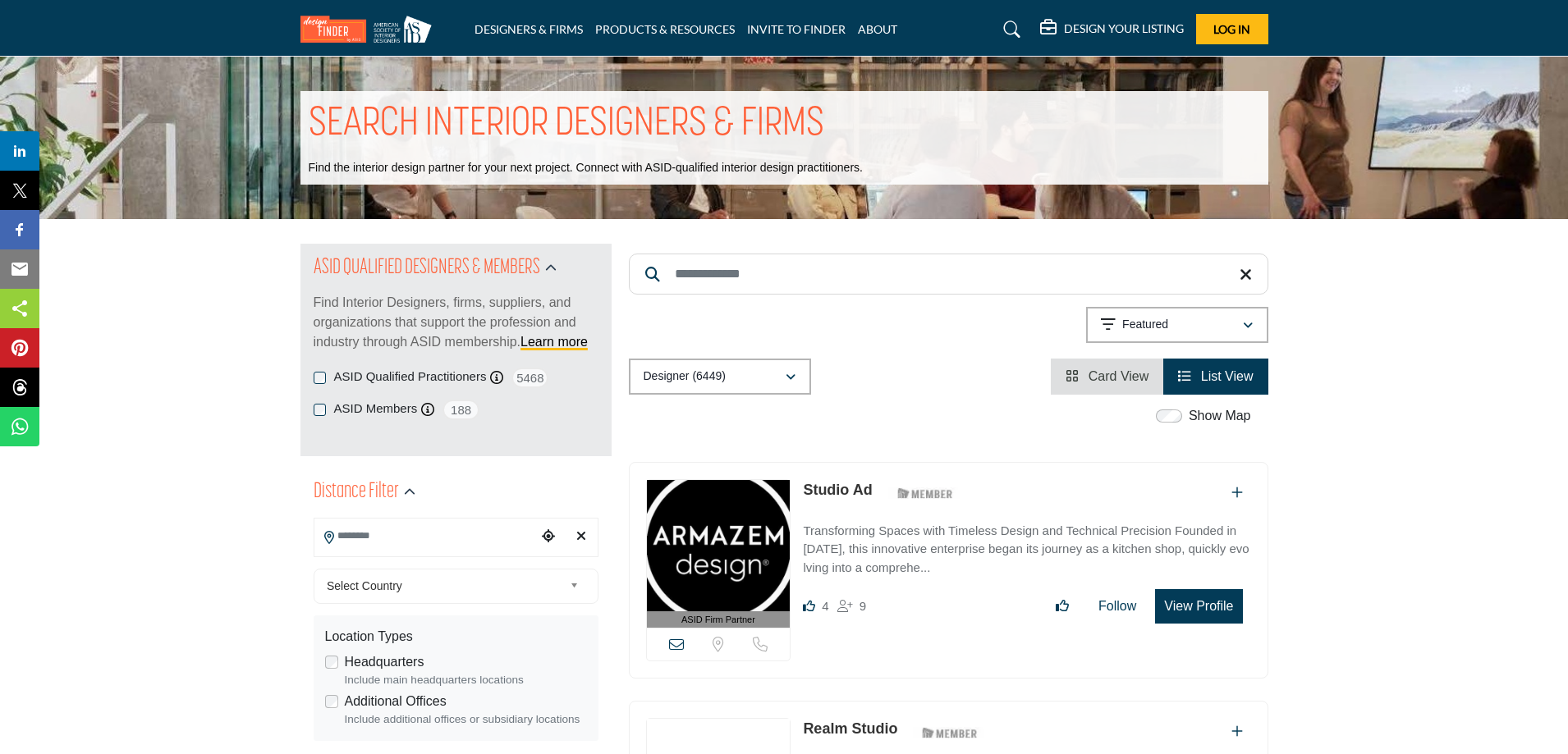
click at [368, 538] on input "Search Location" at bounding box center [424, 536] width 221 height 32
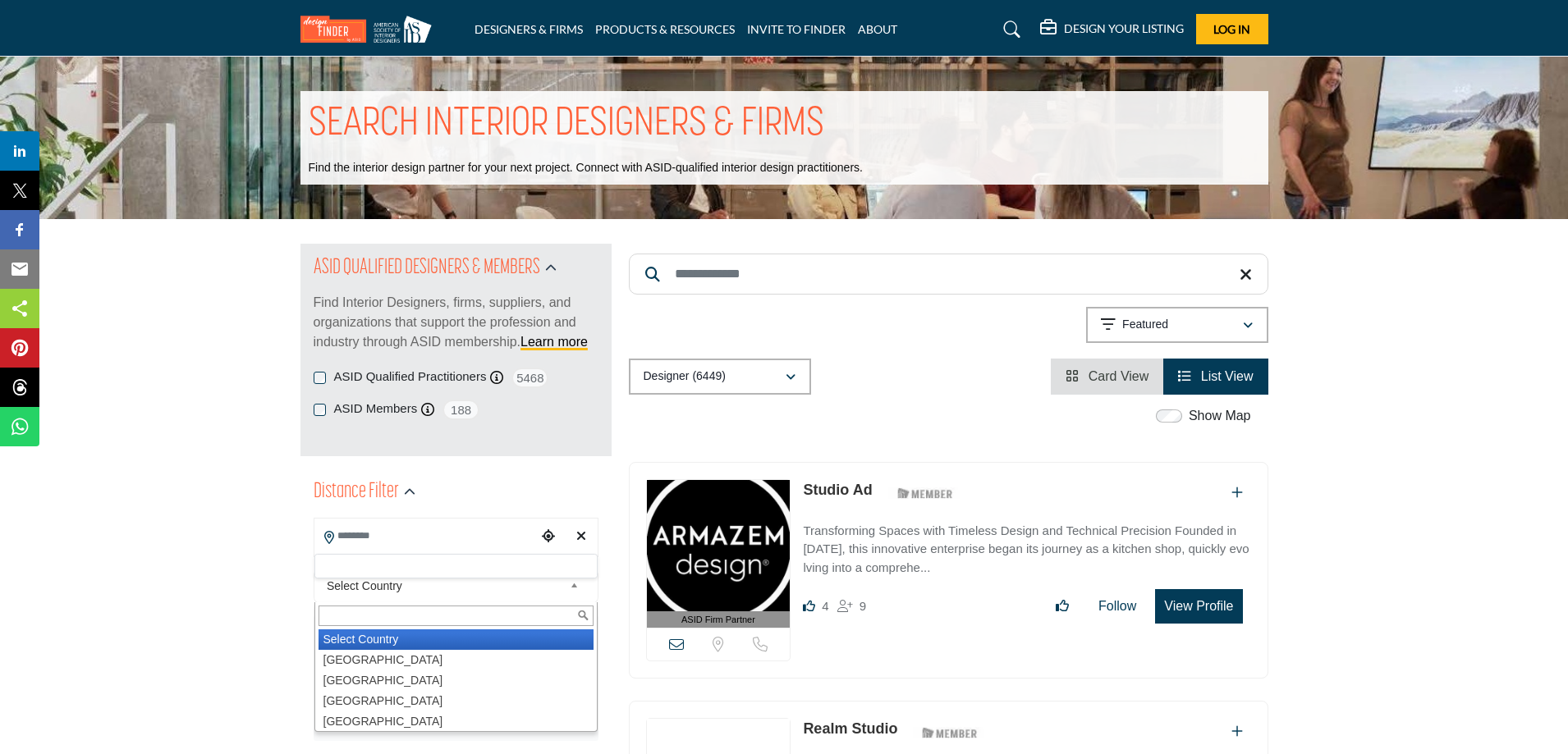
click at [397, 586] on span "Select Country" at bounding box center [445, 585] width 236 height 20
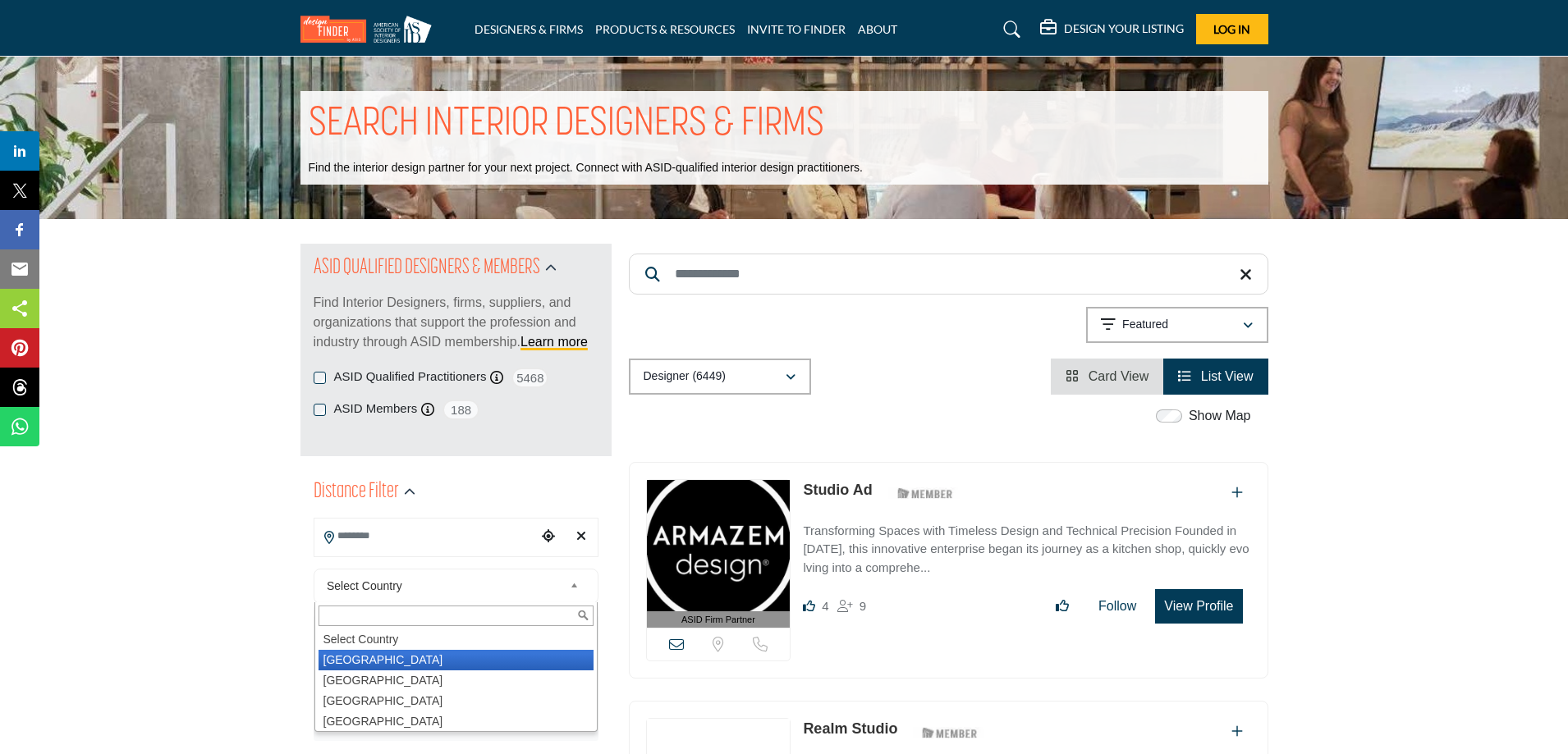
click at [383, 658] on li "[GEOGRAPHIC_DATA]" at bounding box center [456, 659] width 275 height 20
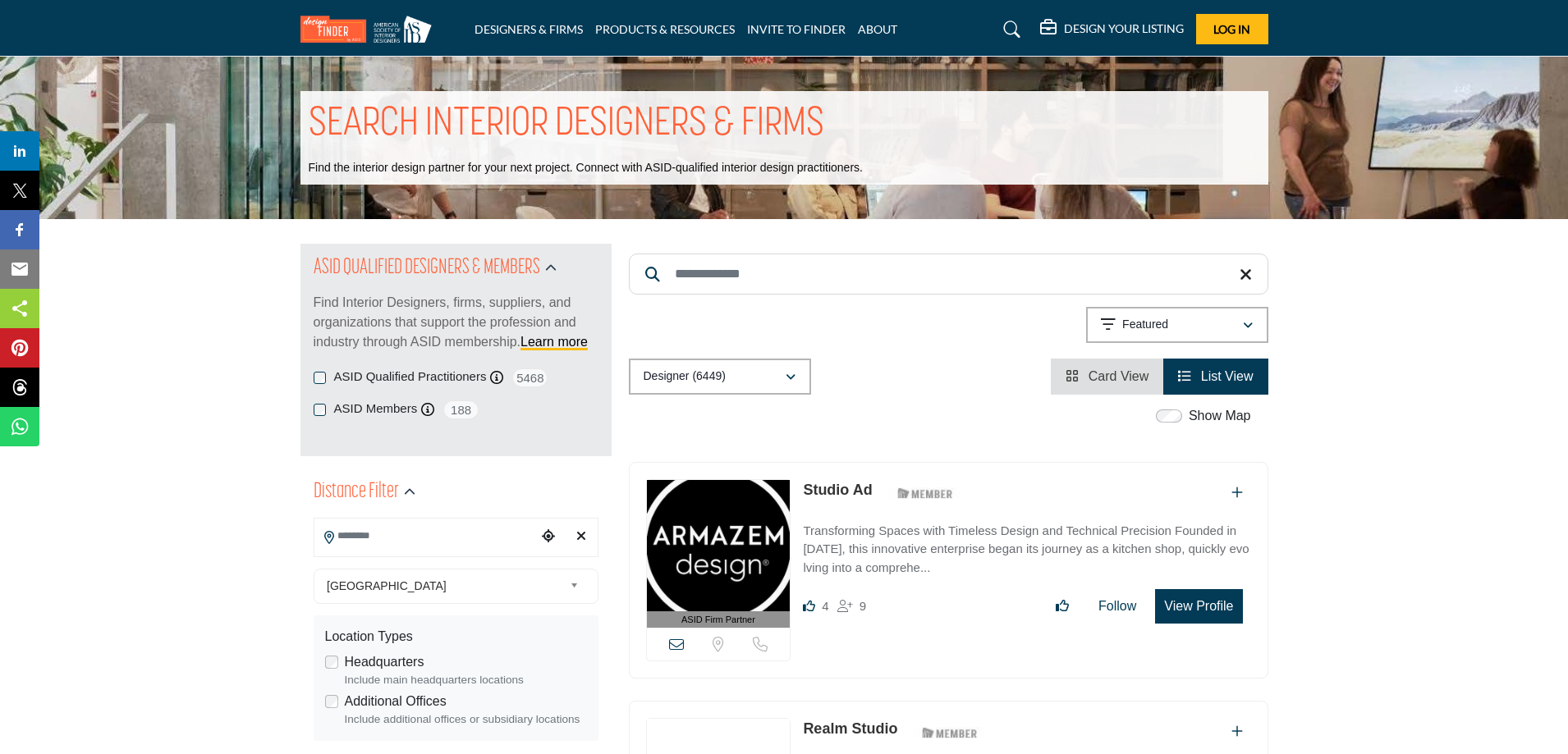
click at [354, 535] on input "Search Location" at bounding box center [424, 536] width 221 height 32
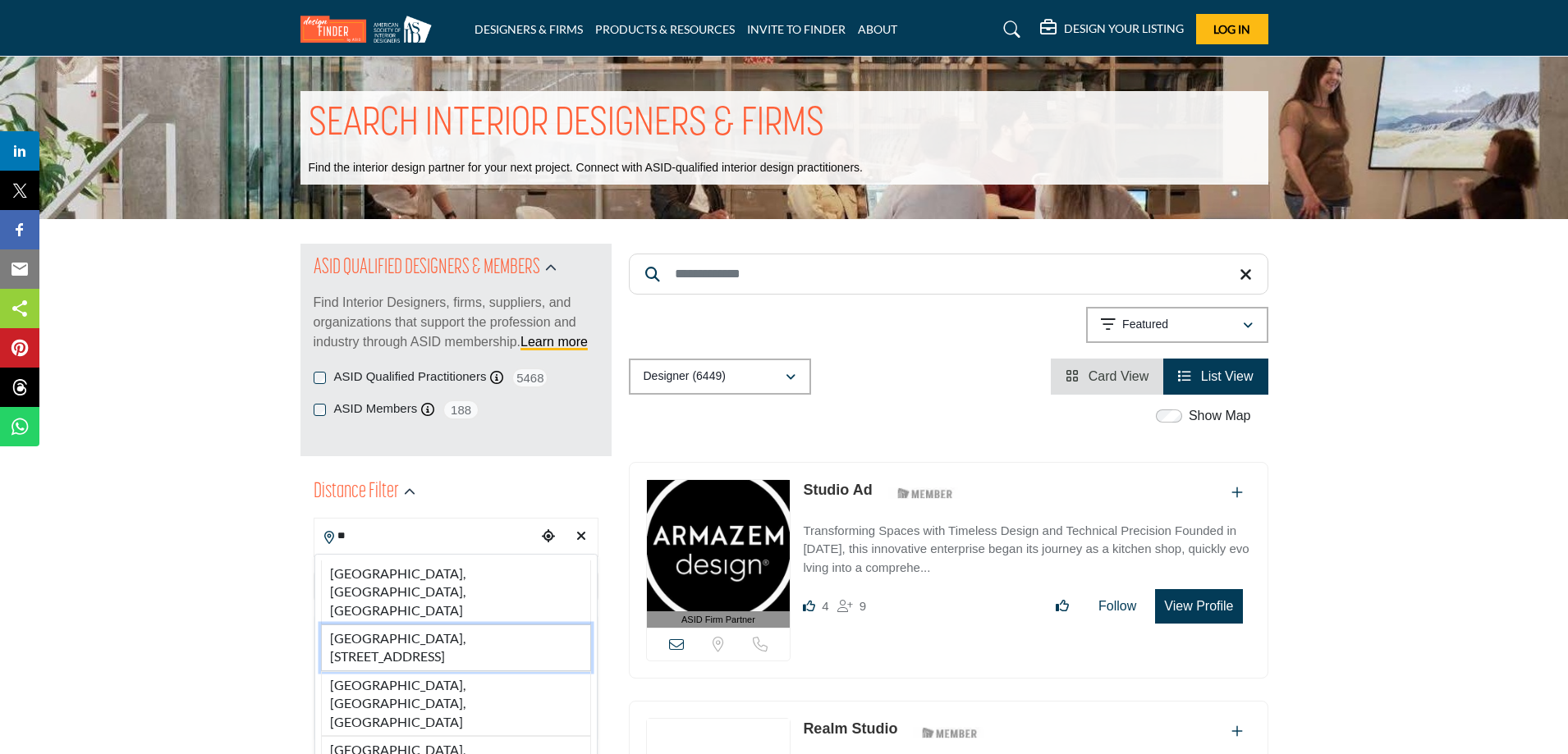
click at [349, 624] on li "Dallas-Fort Worth International Airport, 2400 Aviation Dr, Dallas, TX, 75261, U…" at bounding box center [456, 648] width 270 height 47
click at [355, 580] on span "[GEOGRAPHIC_DATA]" at bounding box center [445, 585] width 236 height 20
type input "**********"
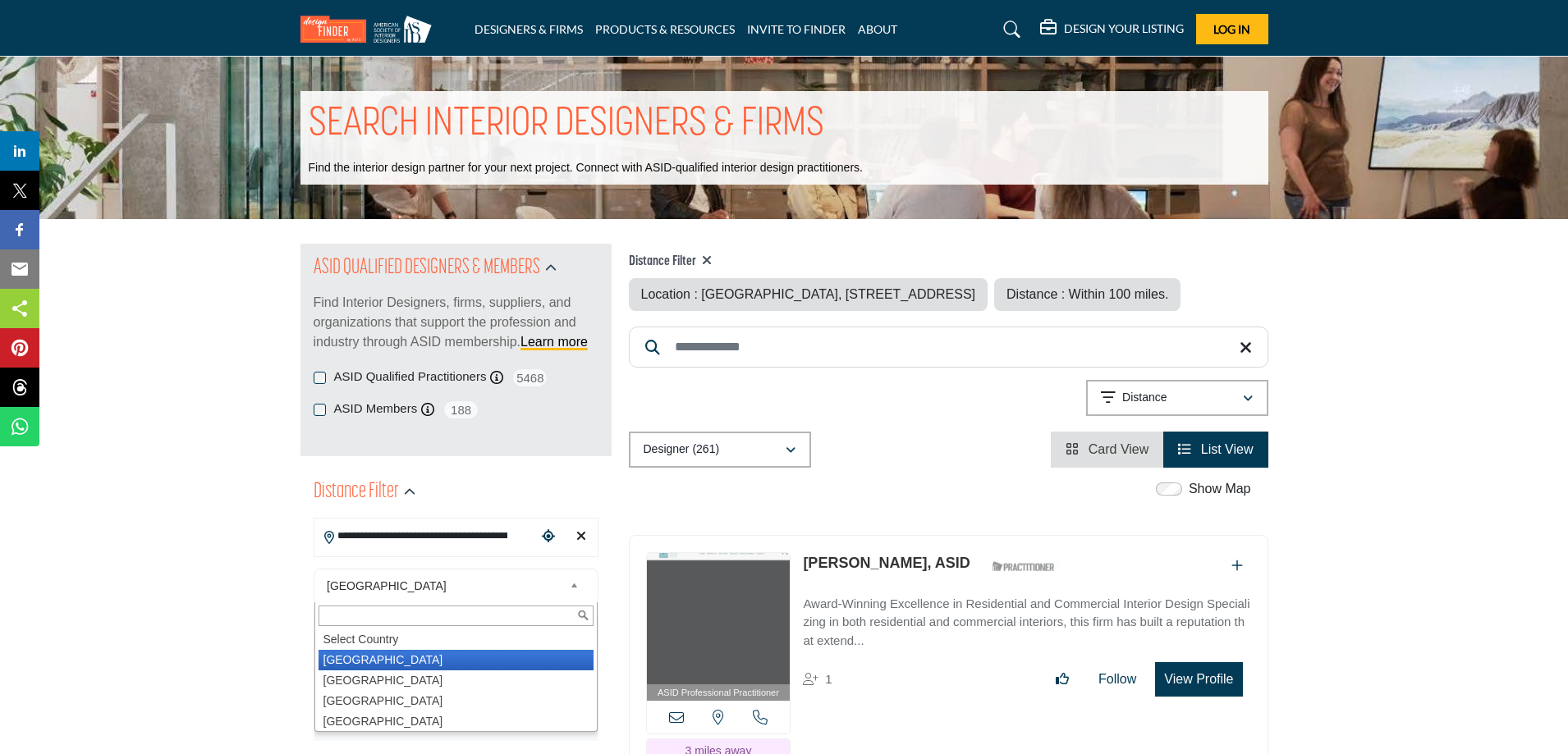
click at [416, 667] on li "[GEOGRAPHIC_DATA]" at bounding box center [456, 659] width 275 height 20
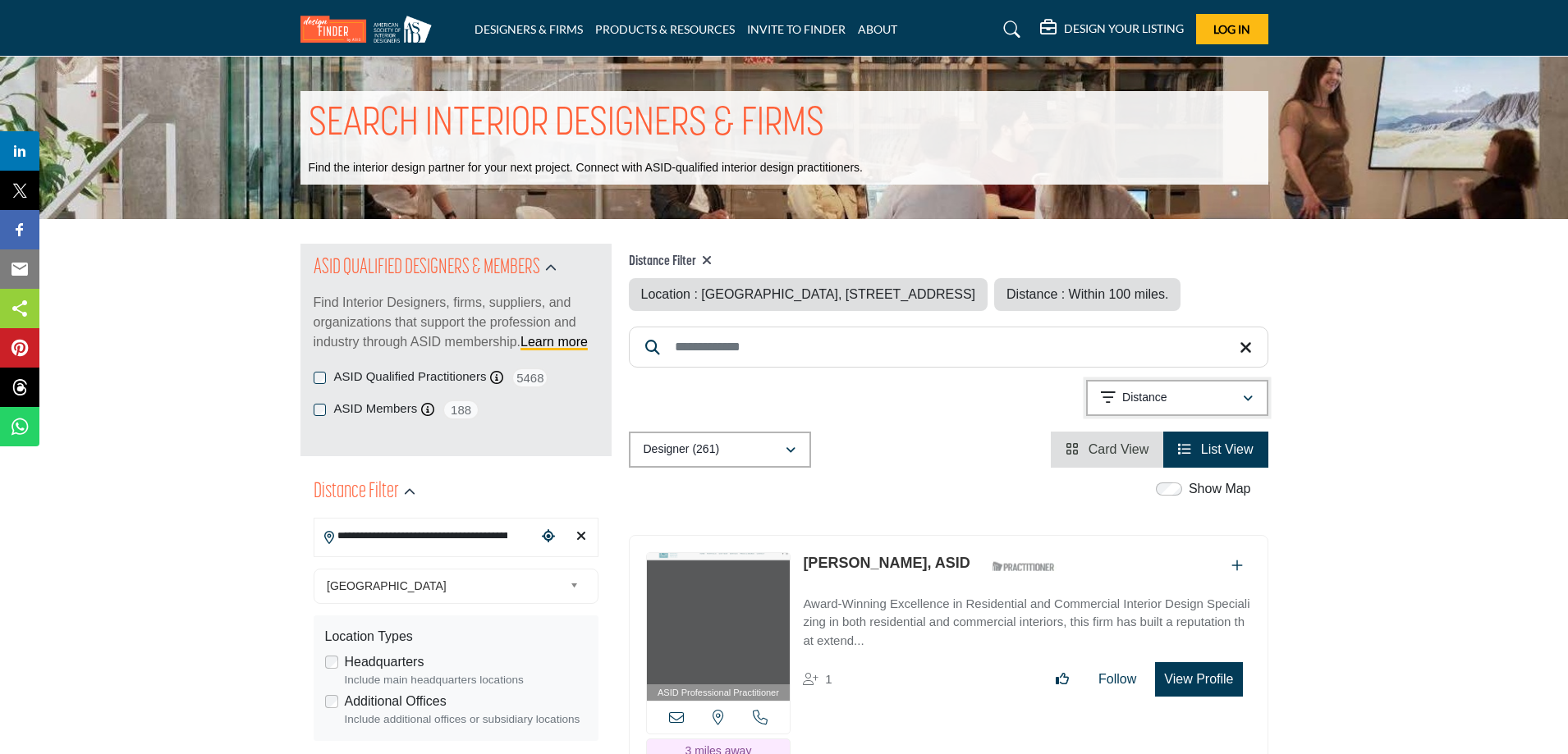
click at [1244, 405] on icon "button" at bounding box center [1247, 399] width 10 height 12
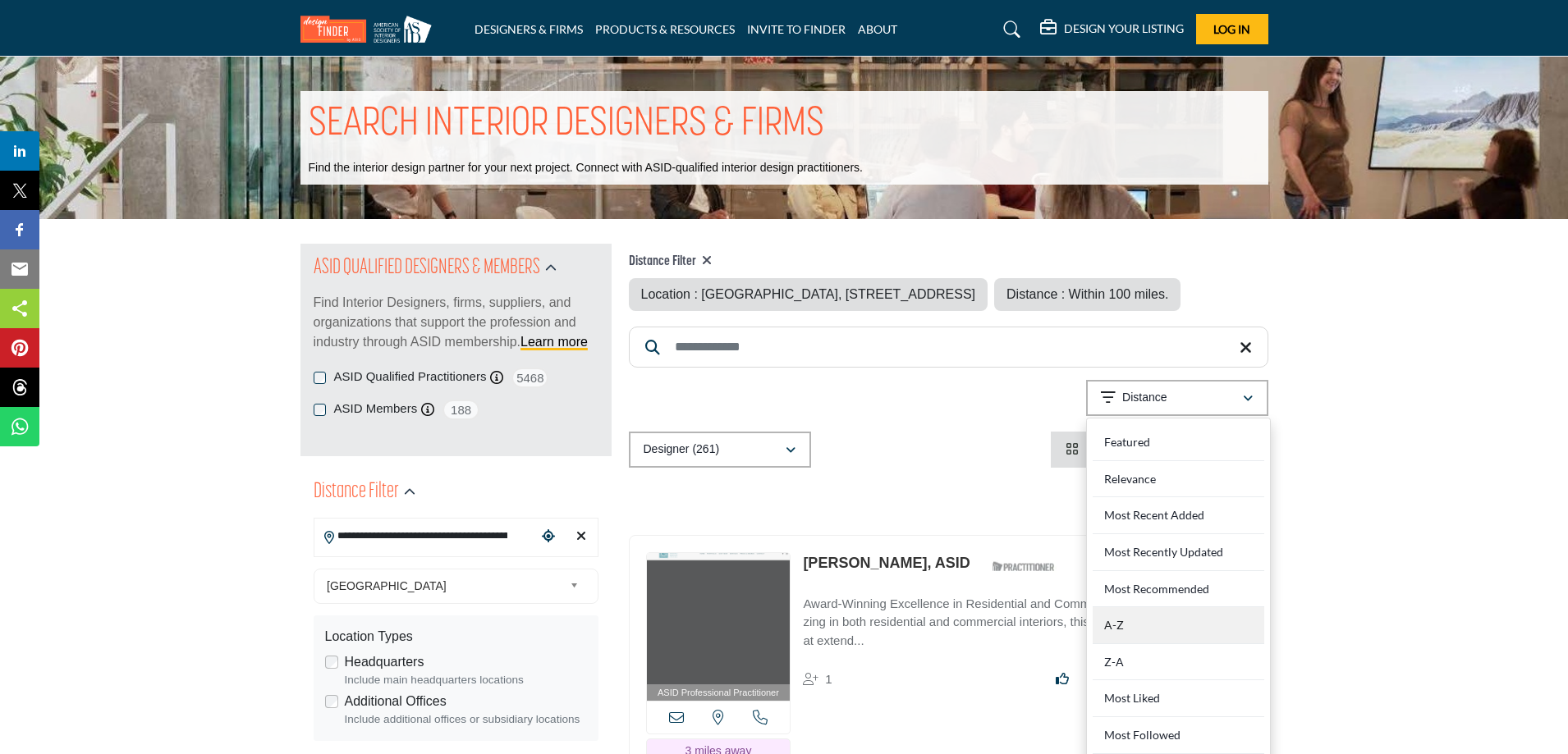
click at [1128, 644] on div "A-Z" at bounding box center [1179, 625] width 172 height 37
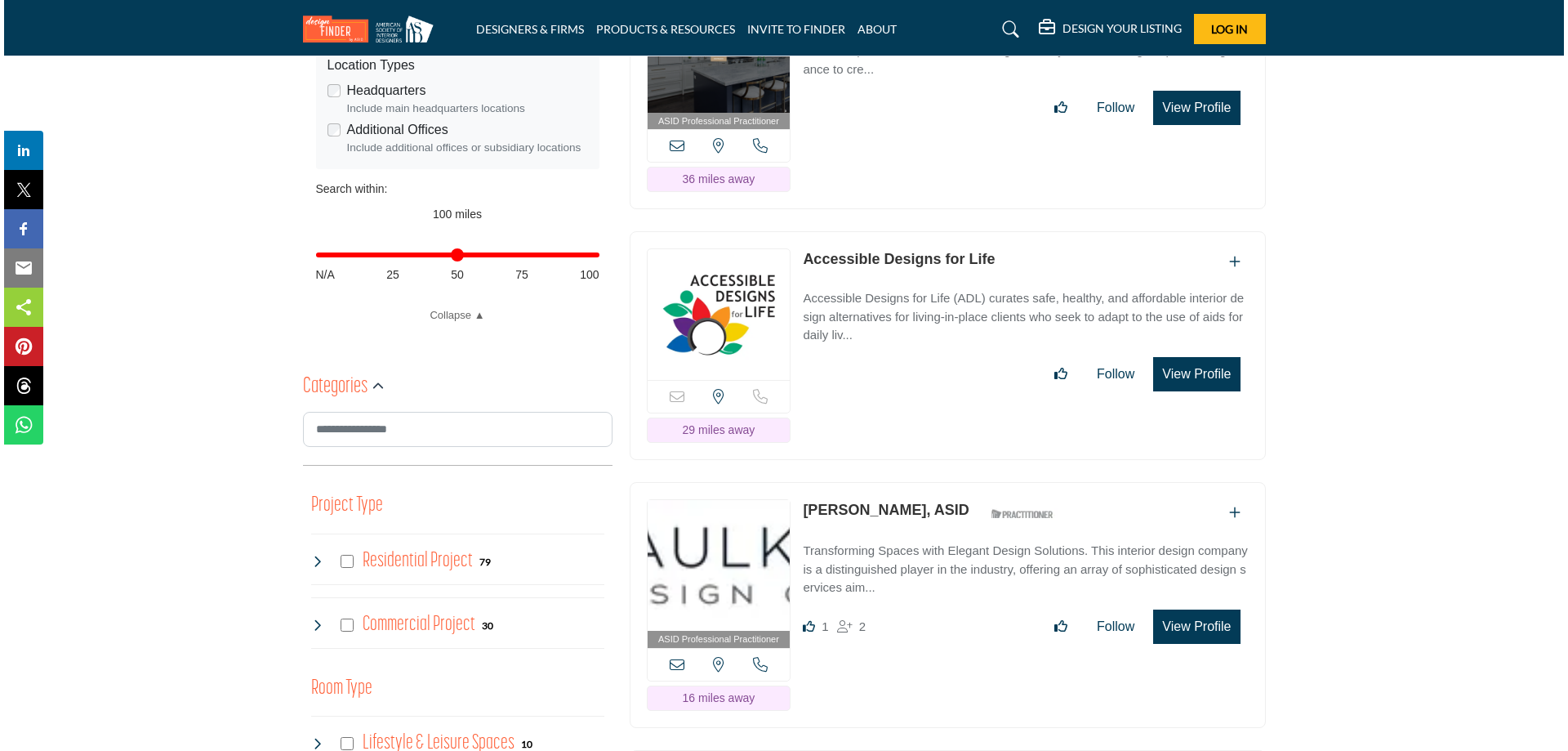
scroll to position [572, 0]
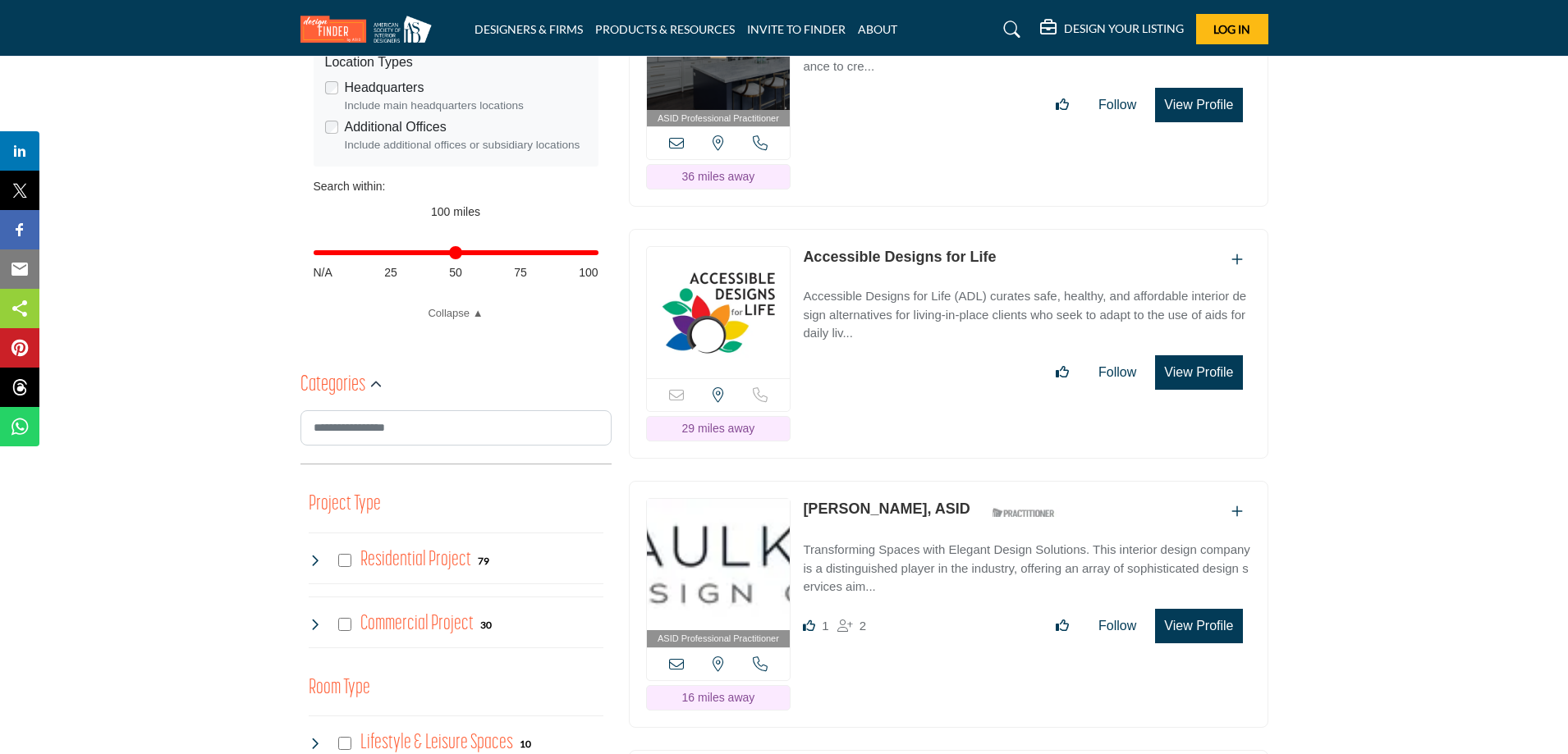
click at [1196, 390] on button "View Profile" at bounding box center [1197, 372] width 87 height 34
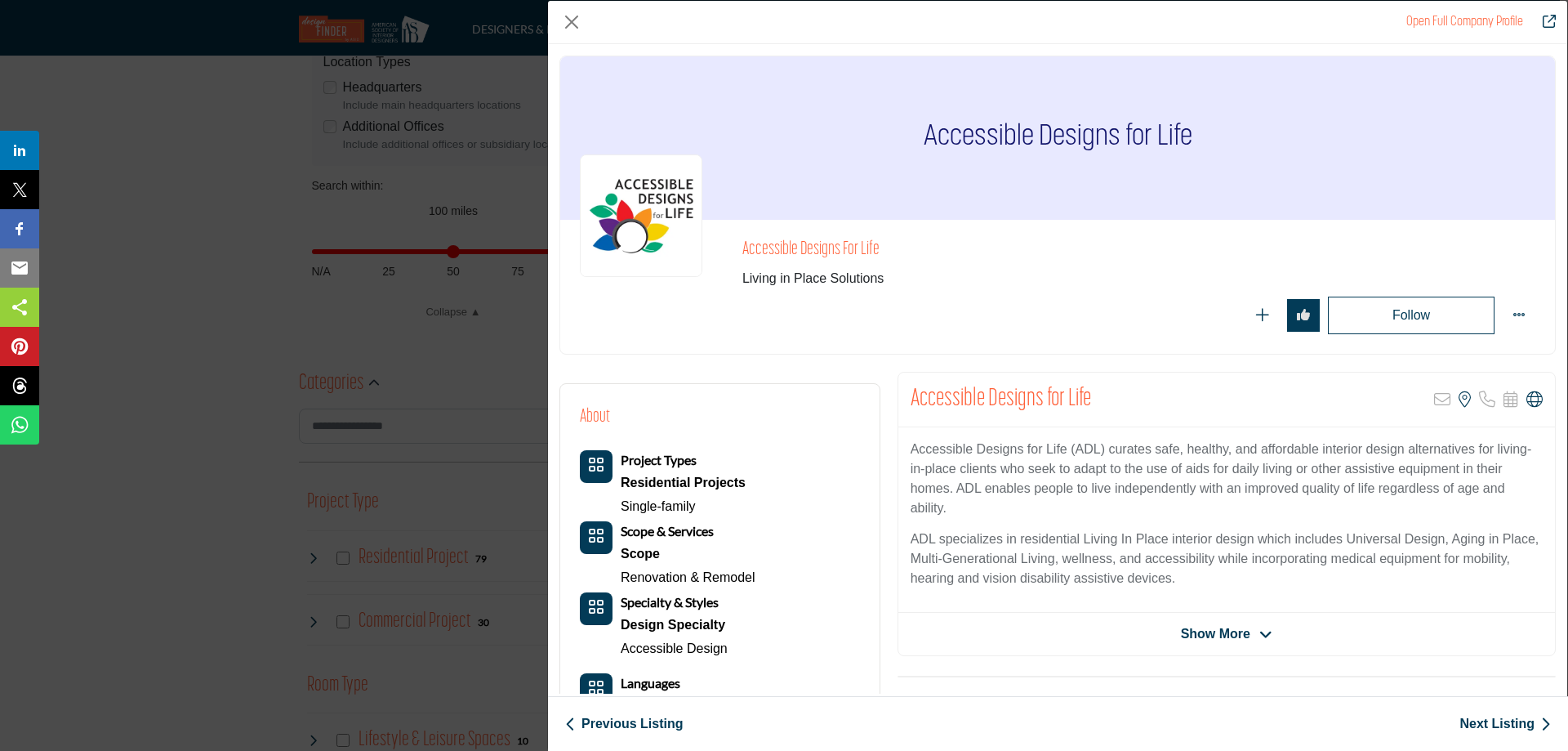
scroll to position [82, 0]
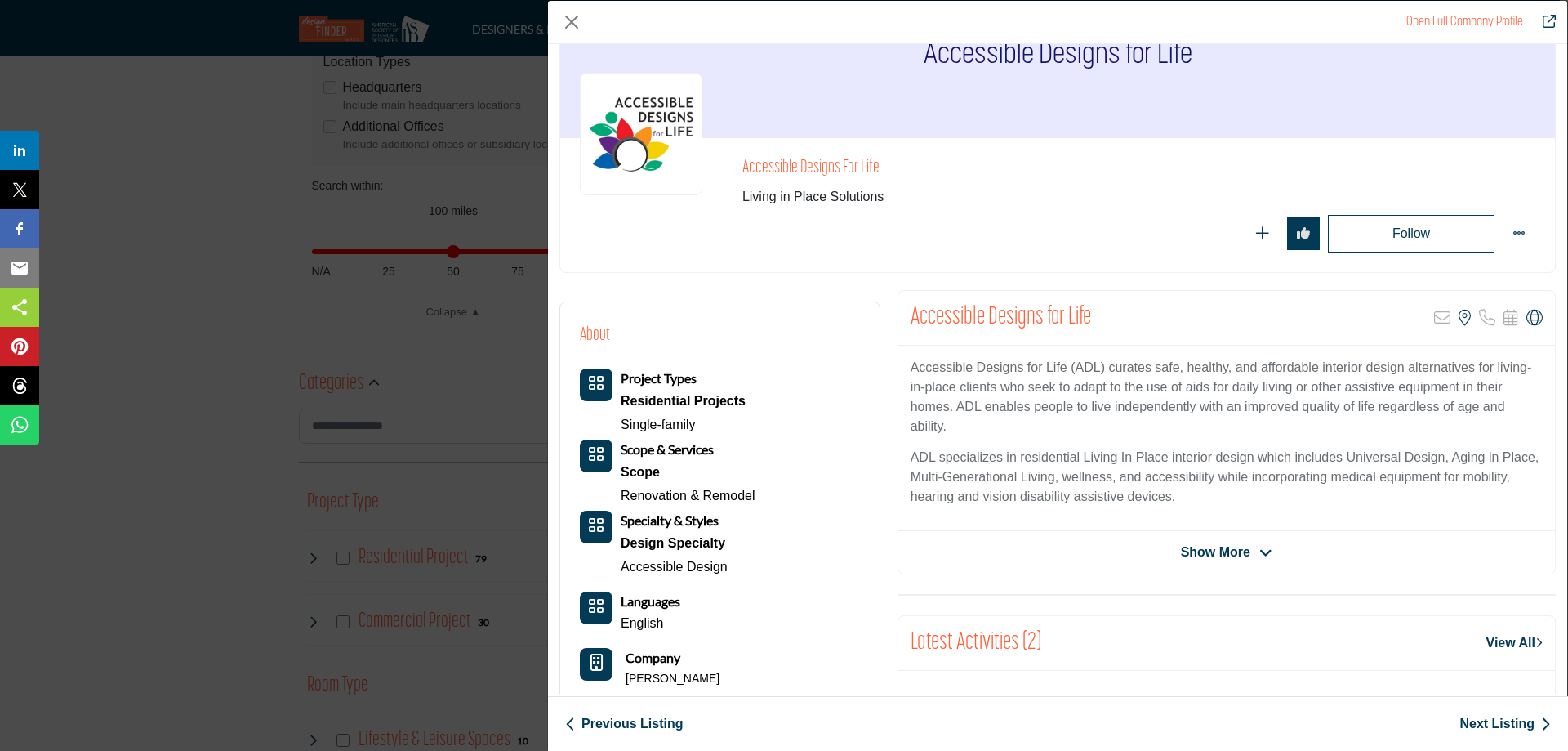
click at [1211, 548] on span "Show More" at bounding box center [1215, 553] width 69 height 19
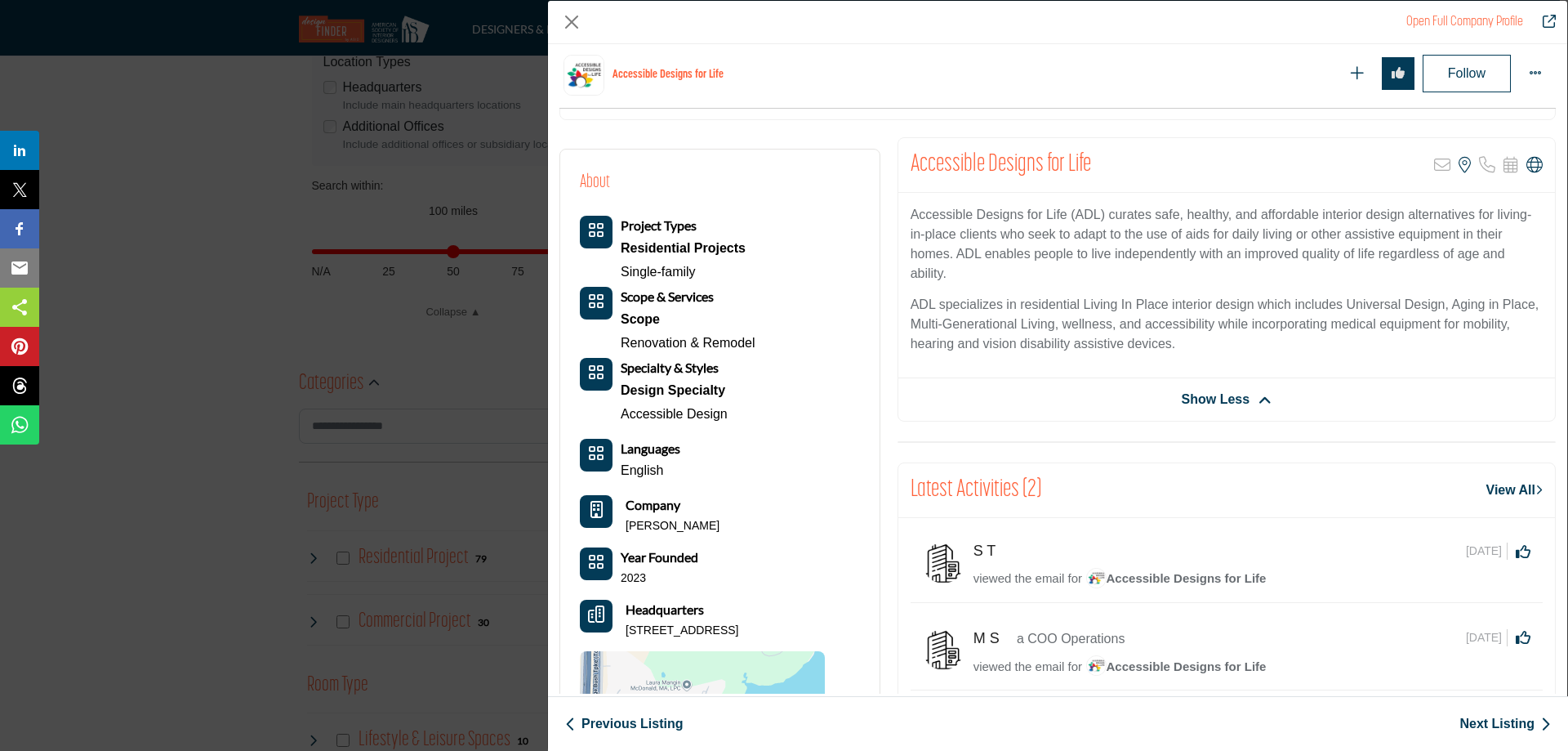
scroll to position [283, 0]
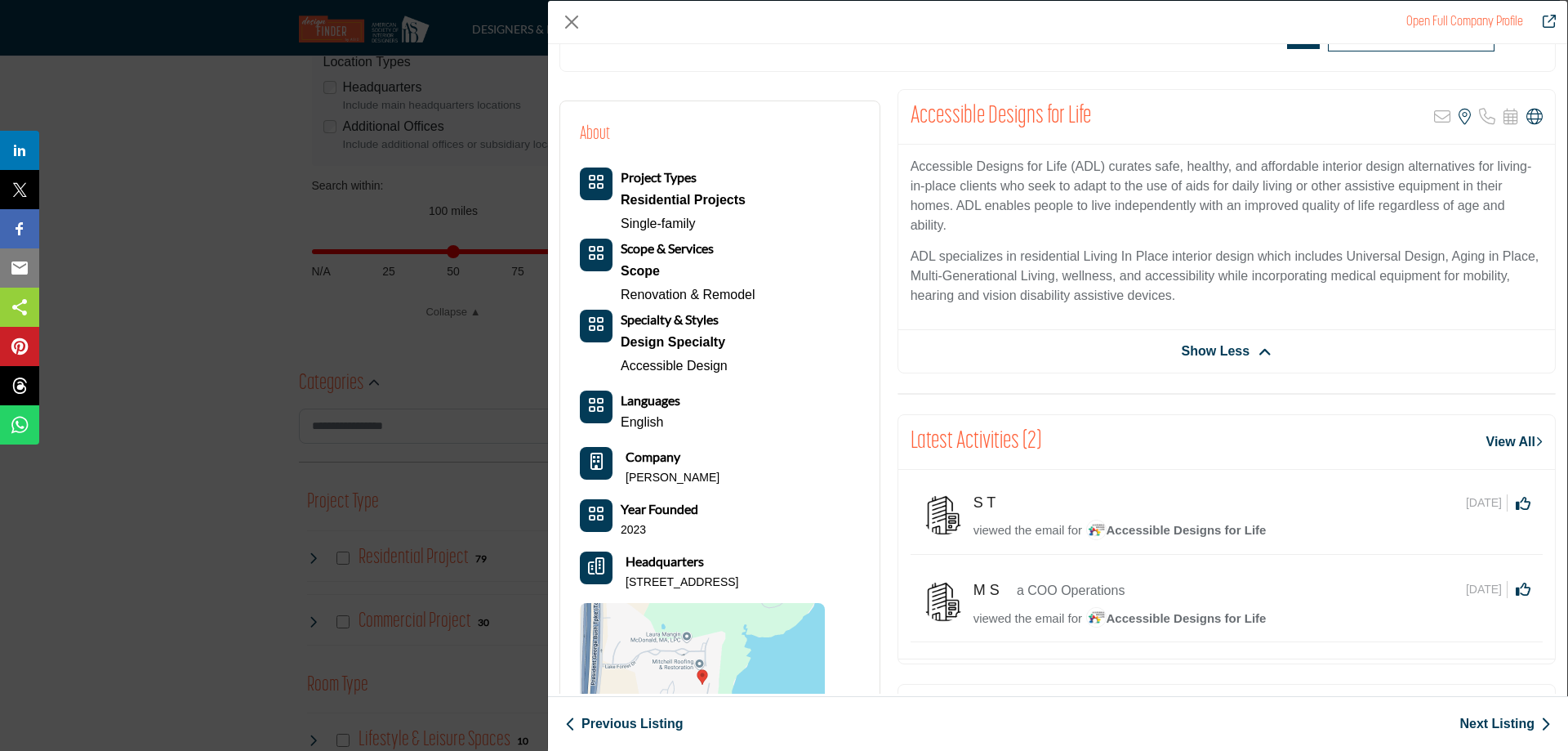
drag, startPoint x: 653, startPoint y: 594, endPoint x: 588, endPoint y: 461, distance: 148.0
click at [588, 461] on div "Project Types Residential Projects Single-family Scope & Services Scope Languag…" at bounding box center [702, 466] width 245 height 599
copy div "Company Teri Kuhlmann Year Founded 2023 Headquarters 3309 Waterford Dr, Rowlett…"
click at [635, 64] on div "Accessible Designs for Life Living in Place Solutions" at bounding box center [1057, 4] width 994 height 134
click at [1498, 721] on link "Next Listing" at bounding box center [1505, 724] width 91 height 19
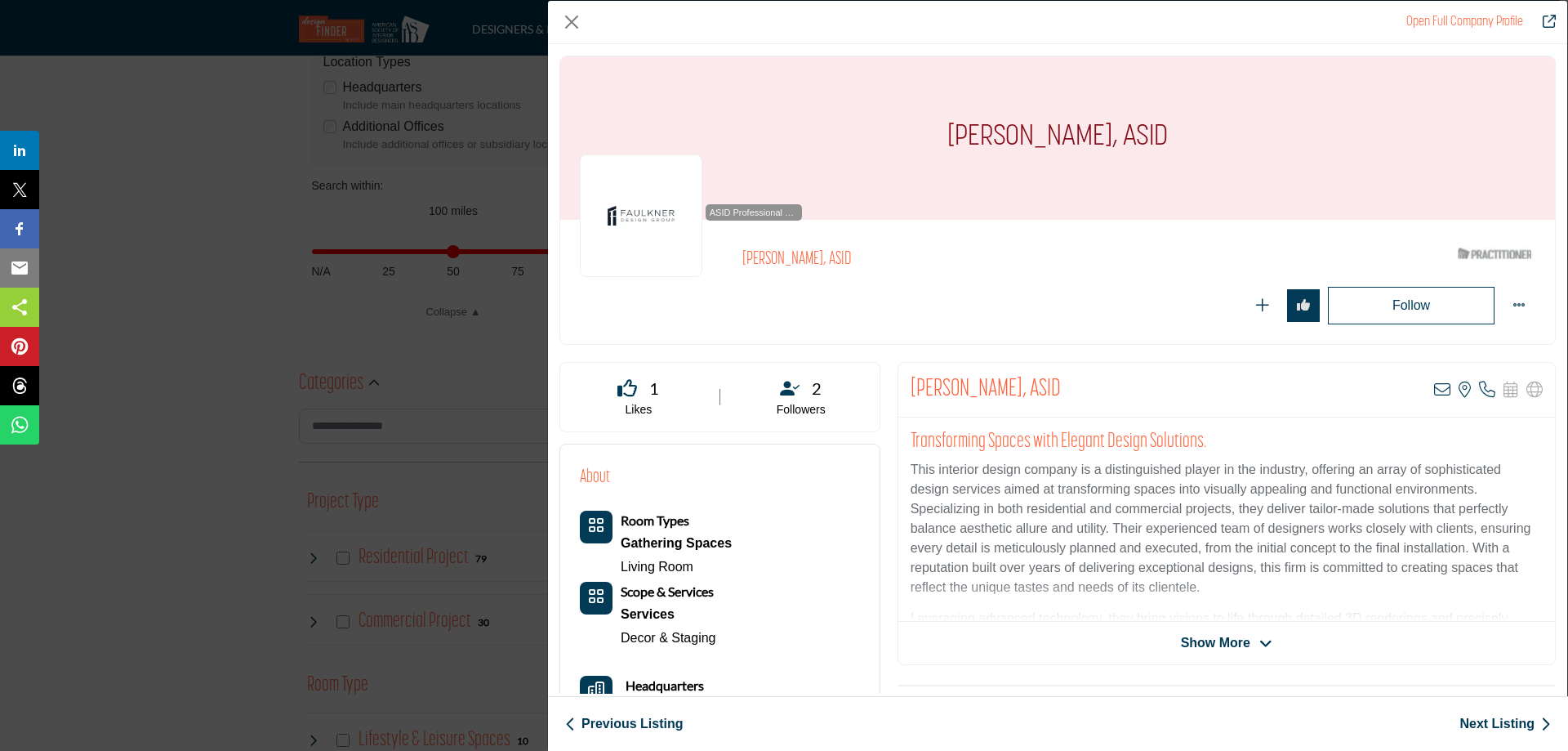
click at [1490, 723] on link "Next Listing" at bounding box center [1505, 724] width 91 height 19
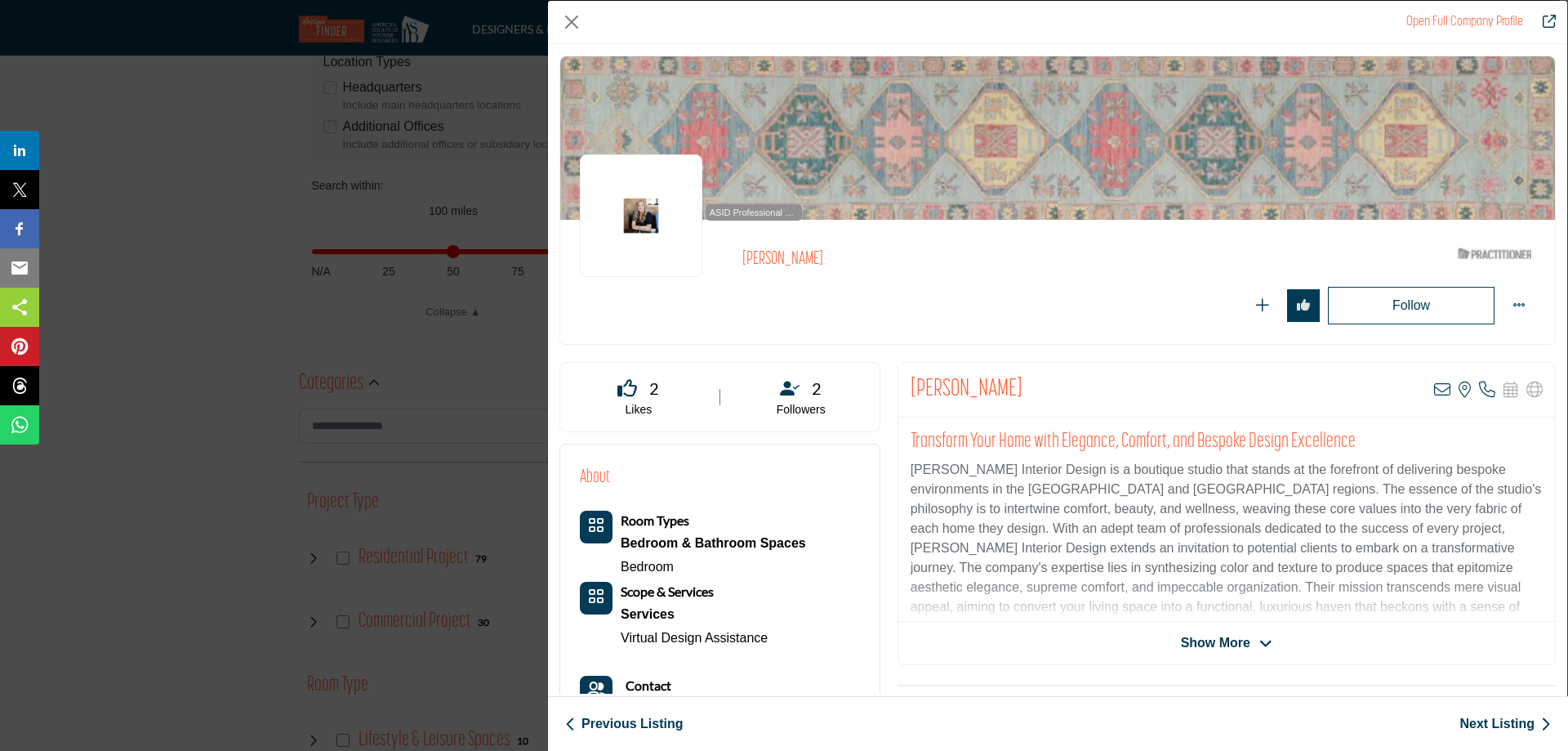
drag, startPoint x: 1226, startPoint y: 19, endPoint x: 1153, endPoint y: 32, distance: 74.1
click at [1153, 32] on div "Open Full Company Profile" at bounding box center [1057, 22] width 1019 height 44
click at [1477, 727] on link "Next Listing" at bounding box center [1505, 724] width 91 height 19
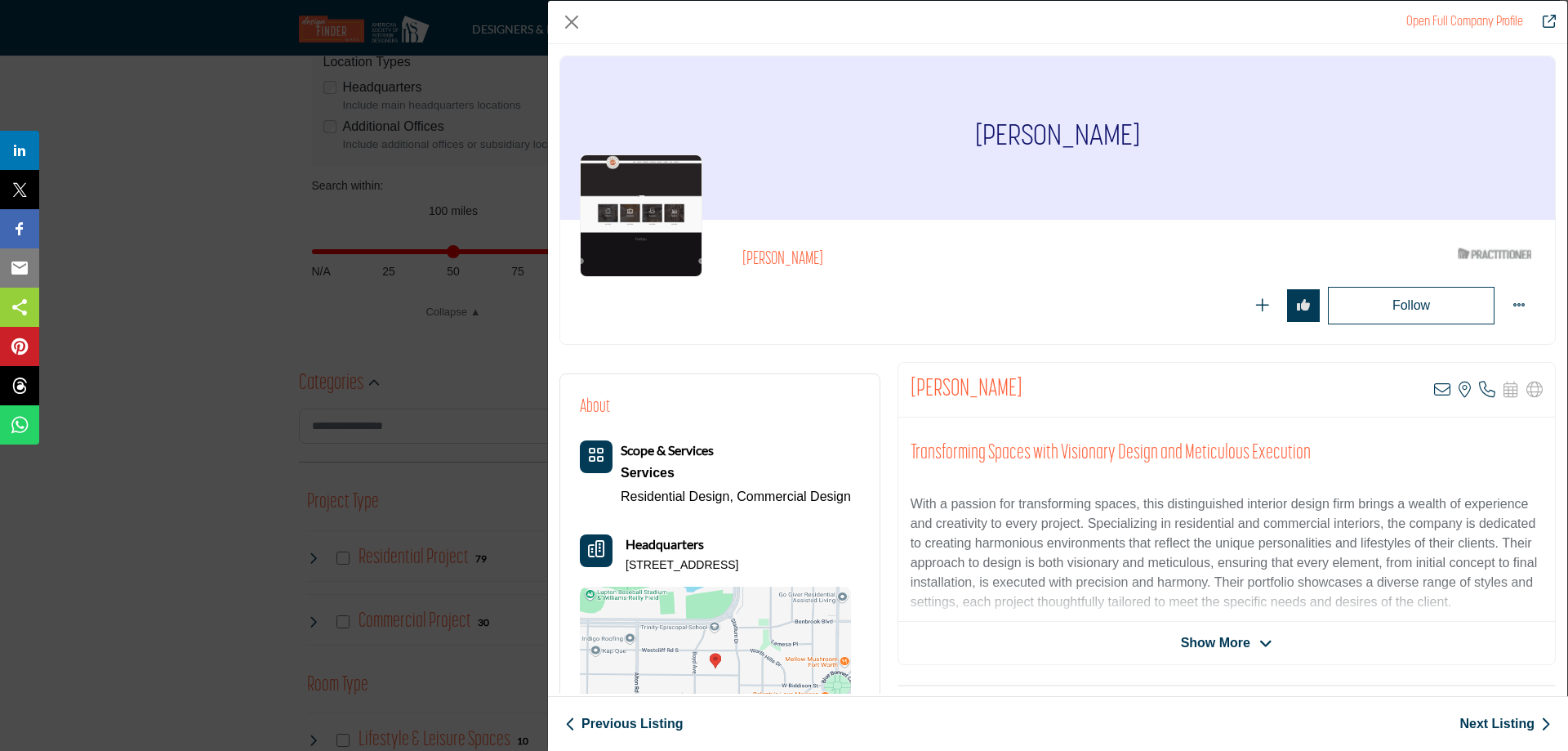
click at [1208, 647] on span "Show More" at bounding box center [1215, 643] width 69 height 19
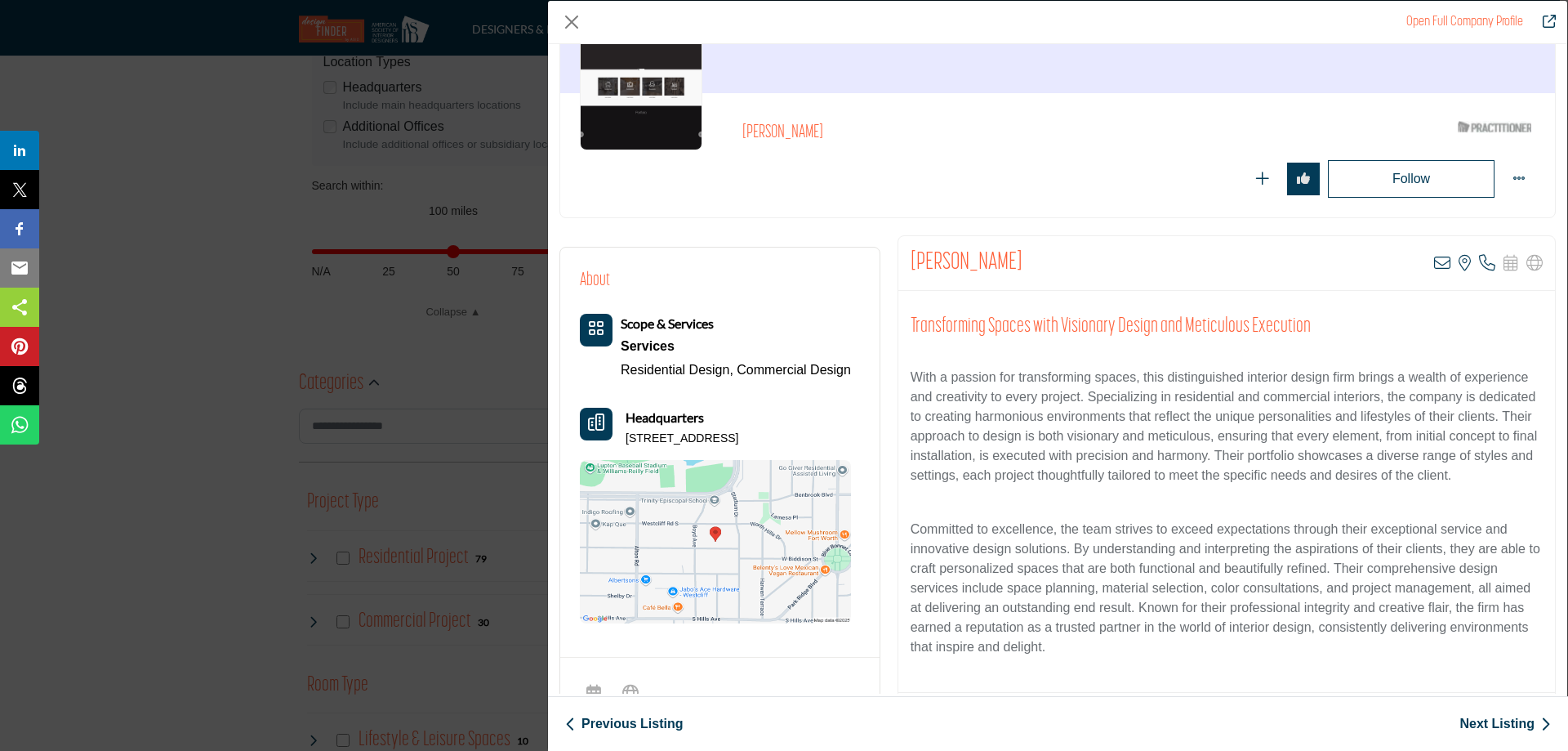
scroll to position [163, 0]
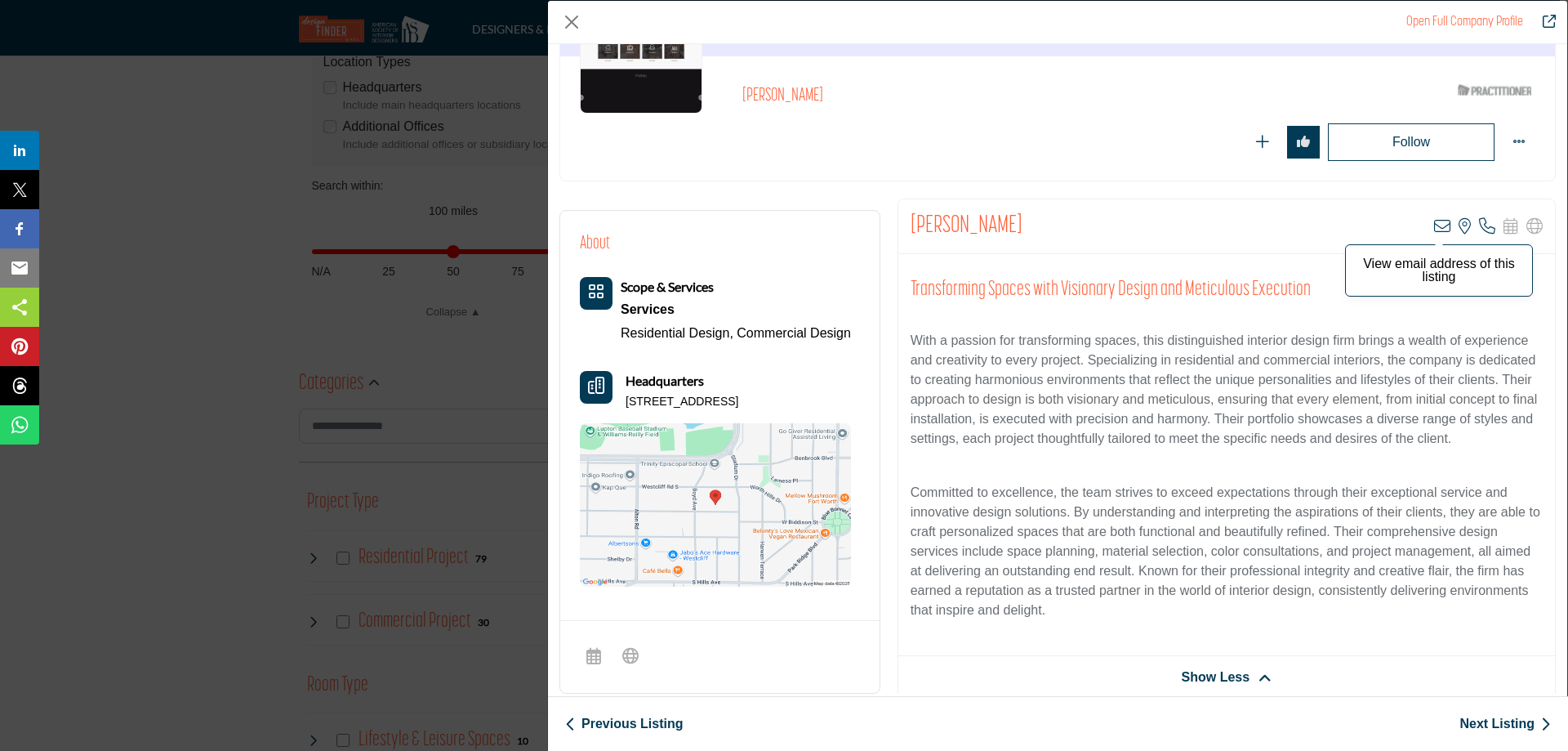
click at [1434, 224] on icon "Company Data Modal" at bounding box center [1442, 226] width 17 height 17
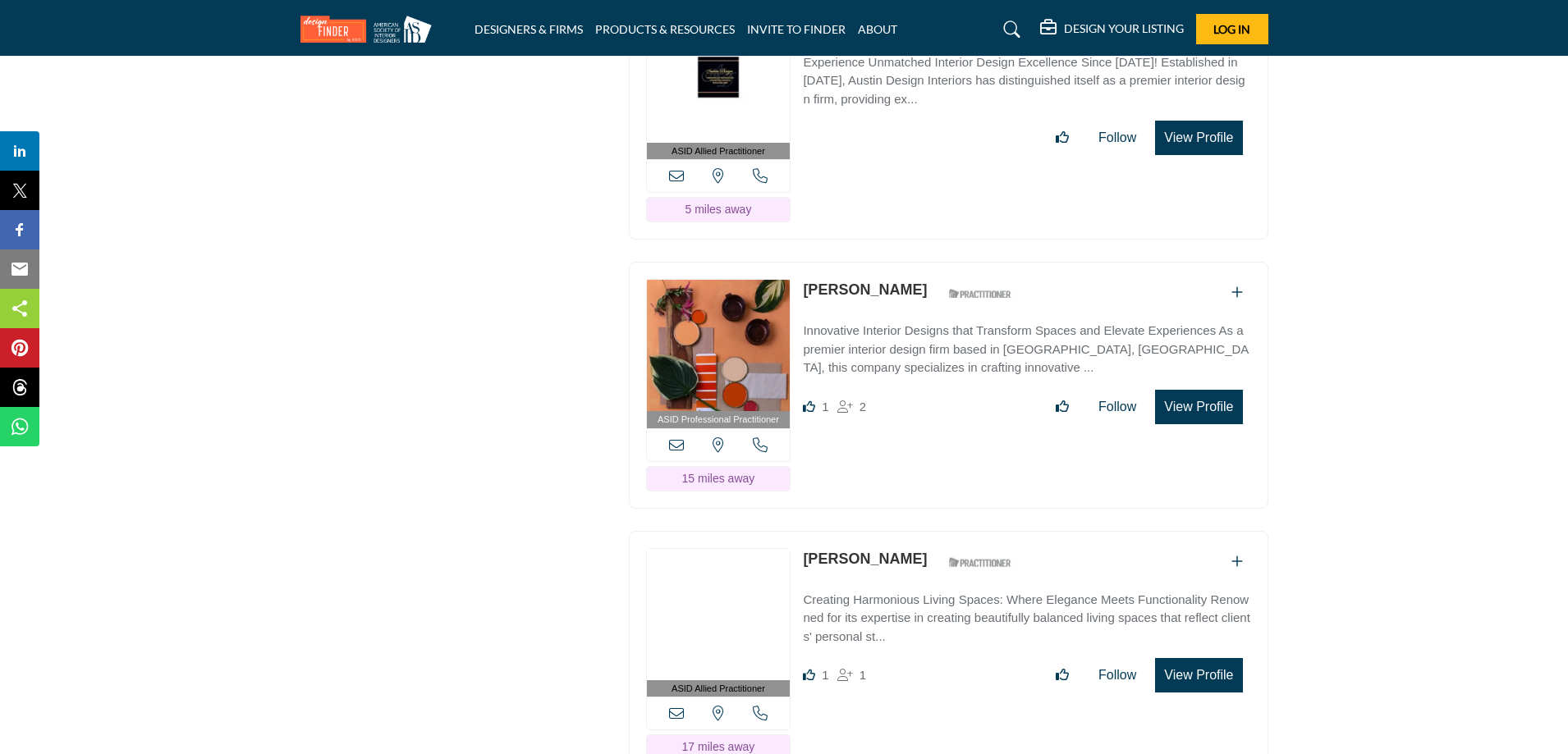
scroll to position [14275, 0]
